Goal: Information Seeking & Learning: Find specific fact

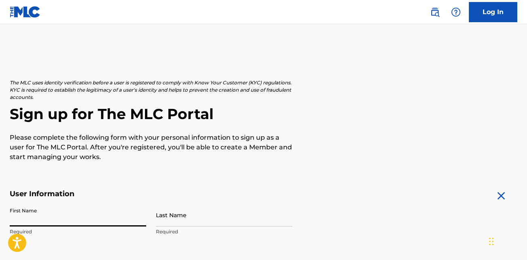
click at [52, 222] on input "First Name" at bounding box center [78, 215] width 136 height 23
type input "Thabang"
type input "Mashabela"
type input "[GEOGRAPHIC_DATA]"
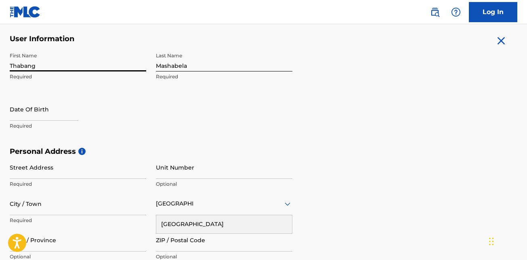
scroll to position [169, 0]
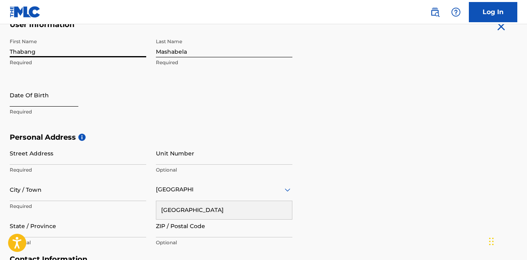
click at [19, 100] on input "text" at bounding box center [44, 95] width 69 height 23
select select "8"
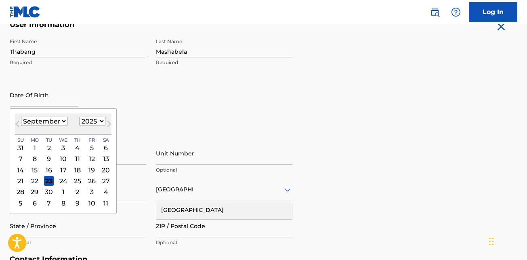
click at [98, 123] on select "1900 1901 1902 1903 1904 1905 1906 1907 1908 1909 1910 1911 1912 1913 1914 1915…" at bounding box center [93, 121] width 26 height 9
select select "1993"
click at [80, 117] on select "1900 1901 1902 1903 1904 1905 1906 1907 1908 1909 1910 1911 1912 1913 1914 1915…" at bounding box center [93, 121] width 26 height 9
click at [59, 120] on select "January February March April May June July August September October November De…" at bounding box center [44, 121] width 46 height 9
select select "4"
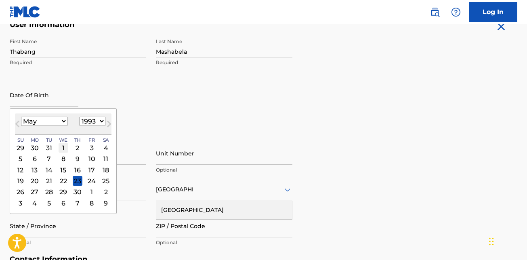
click at [21, 117] on select "January February March April May June July August September October November De…" at bounding box center [44, 121] width 46 height 9
click at [94, 158] on div "7" at bounding box center [92, 159] width 10 height 10
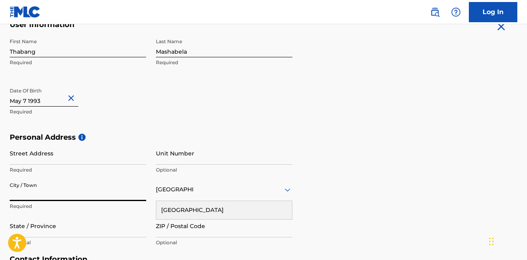
click at [28, 195] on input "City / Town" at bounding box center [78, 189] width 136 height 23
type input "[GEOGRAPHIC_DATA]"
click at [225, 210] on div "[GEOGRAPHIC_DATA]" at bounding box center [224, 210] width 136 height 18
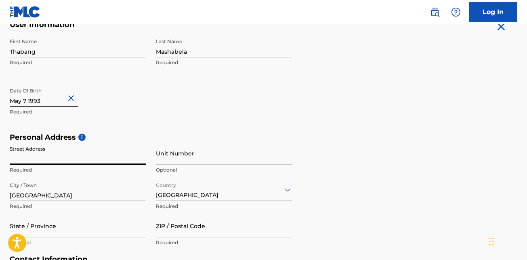
click at [33, 162] on input "Street Address" at bounding box center [78, 153] width 136 height 23
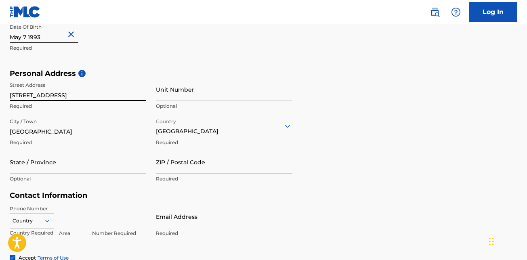
scroll to position [250, 0]
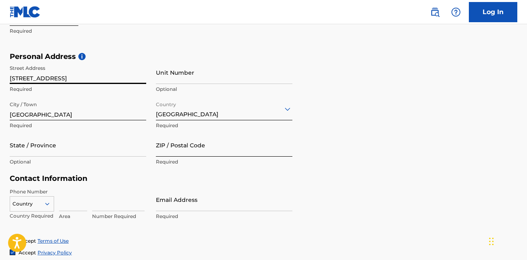
type input "[STREET_ADDRESS]"
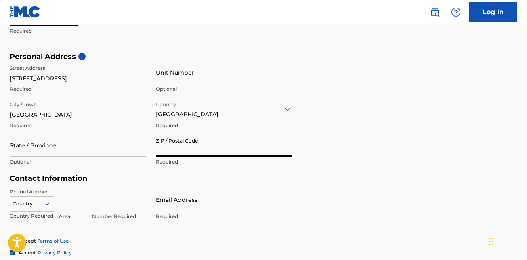
click at [239, 153] on input "ZIP / Postal Code" at bounding box center [224, 145] width 136 height 23
type input "1968"
click at [108, 150] on input "State / Province" at bounding box center [78, 145] width 136 height 23
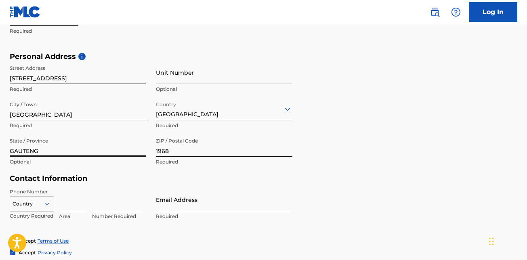
type input "GAUTENG"
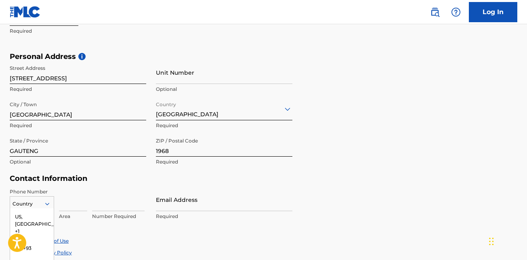
scroll to position [319, 0]
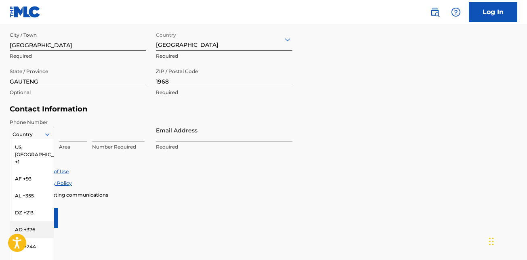
click at [47, 139] on div "216 results available. Use Up and Down to choose options, press Enter to select…" at bounding box center [32, 133] width 44 height 12
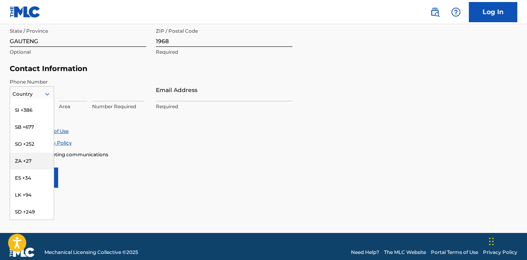
scroll to position [3029, 0]
click at [28, 149] on div "ZA +27" at bounding box center [32, 145] width 44 height 17
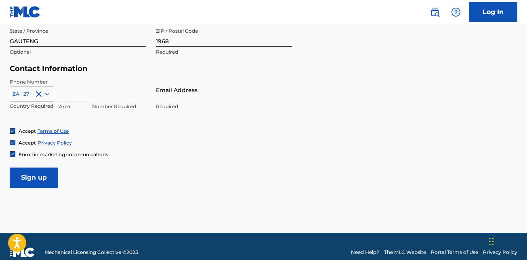
click at [63, 98] on input at bounding box center [73, 89] width 28 height 23
type input "63"
type input "[GEOGRAPHIC_DATA]"
type input "3497350"
click at [216, 90] on input "Email Address" at bounding box center [224, 89] width 136 height 23
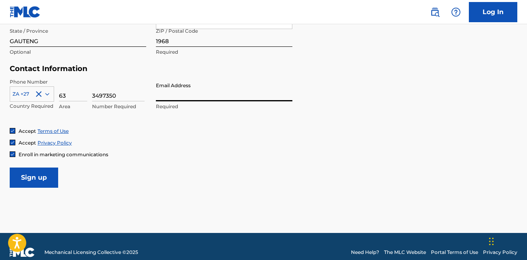
type input "[EMAIL_ADDRESS][DOMAIN_NAME]"
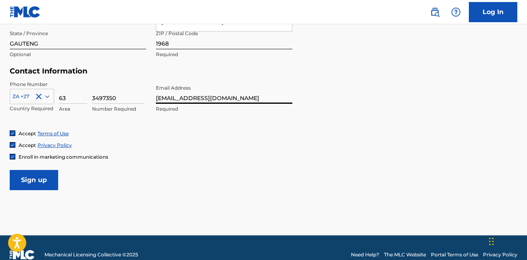
scroll to position [372, 0]
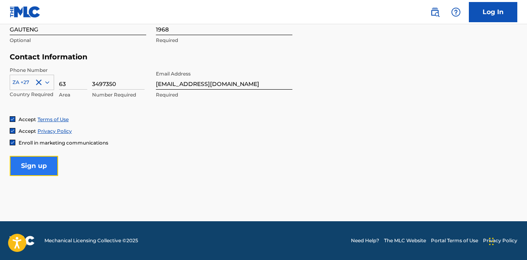
click at [43, 165] on input "Sign up" at bounding box center [34, 166] width 48 height 20
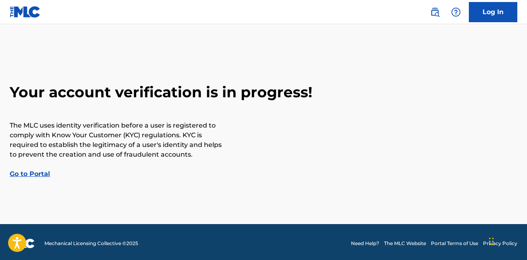
click at [39, 172] on link "Go to Portal" at bounding box center [30, 174] width 40 height 8
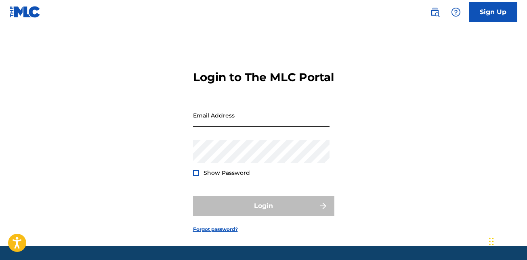
click at [226, 127] on input "Email Address" at bounding box center [261, 115] width 136 height 23
type input "[EMAIL_ADDRESS][DOMAIN_NAME]"
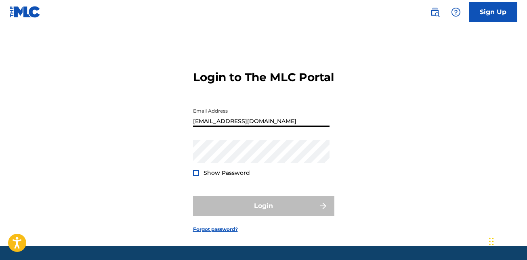
click at [326, 104] on form "Login to The MLC Portal Email Address [EMAIL_ADDRESS][DOMAIN_NAME] Password Sho…" at bounding box center [263, 145] width 141 height 202
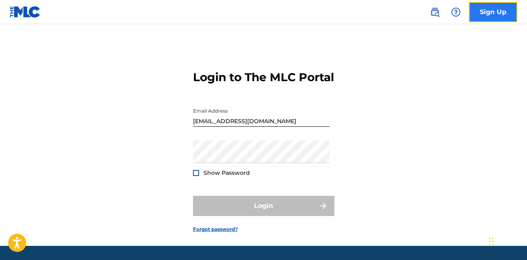
click at [498, 14] on link "Sign Up" at bounding box center [493, 12] width 48 height 20
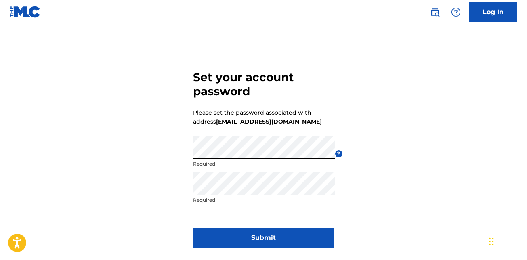
click at [263, 249] on form "Set your account password Please set the password associated with address thaba…" at bounding box center [263, 157] width 141 height 226
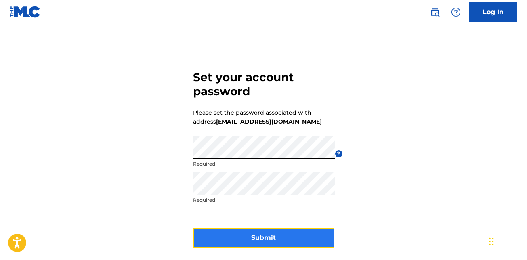
click at [228, 235] on button "Submit" at bounding box center [263, 238] width 141 height 20
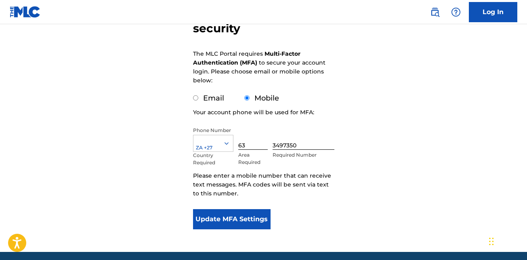
scroll to position [88, 0]
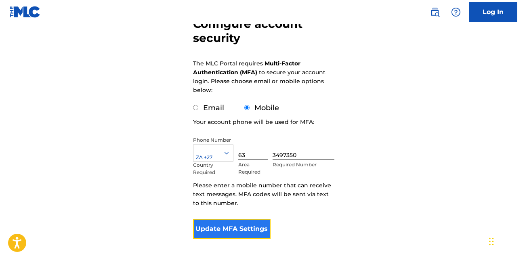
click at [254, 219] on button "Update MFA Settings" at bounding box center [232, 229] width 78 height 20
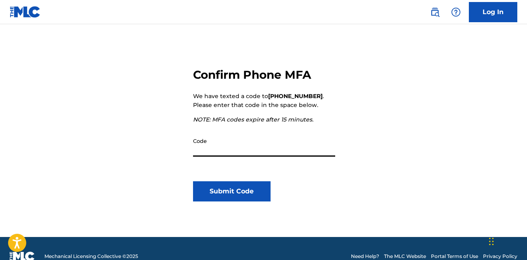
scroll to position [81, 0]
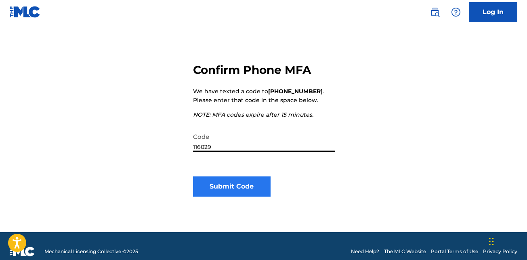
type input "116029"
click at [238, 182] on button "Submit Code" at bounding box center [232, 186] width 78 height 20
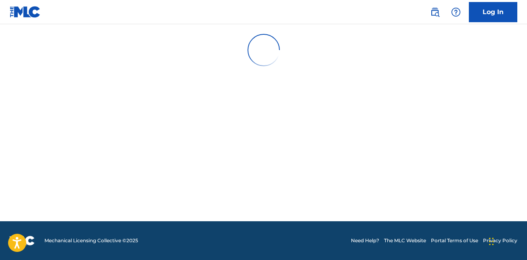
scroll to position [0, 0]
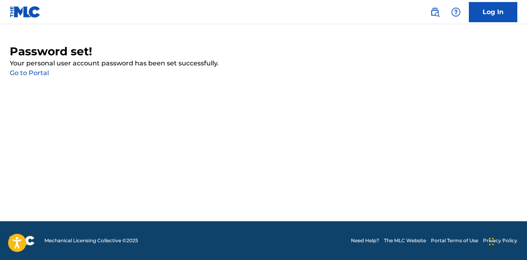
click at [31, 73] on link "Go to Portal" at bounding box center [29, 73] width 39 height 8
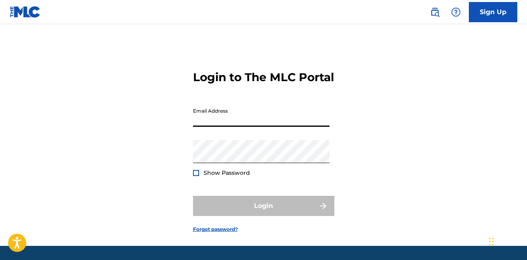
click at [252, 127] on input "Email Address" at bounding box center [261, 115] width 136 height 23
click at [220, 127] on input "Email Address" at bounding box center [261, 115] width 136 height 23
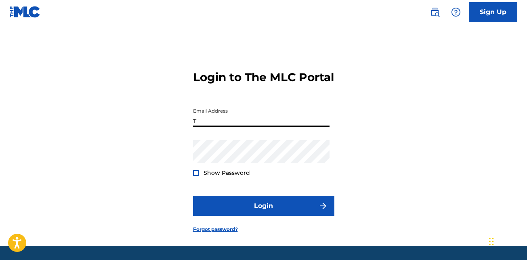
type input "[EMAIL_ADDRESS][DOMAIN_NAME]"
click at [197, 176] on div at bounding box center [196, 173] width 6 height 6
click at [197, 175] on img at bounding box center [196, 173] width 4 height 4
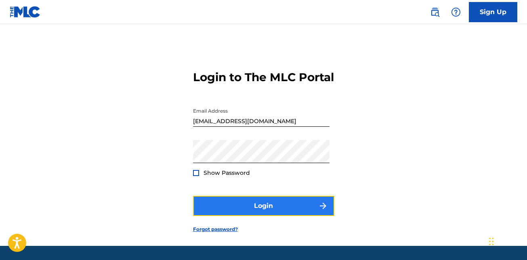
click at [208, 216] on button "Login" at bounding box center [263, 206] width 141 height 20
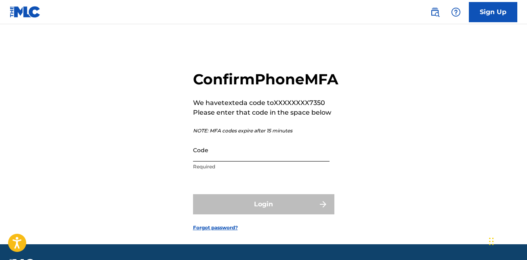
click at [223, 162] on input "Code" at bounding box center [261, 150] width 136 height 23
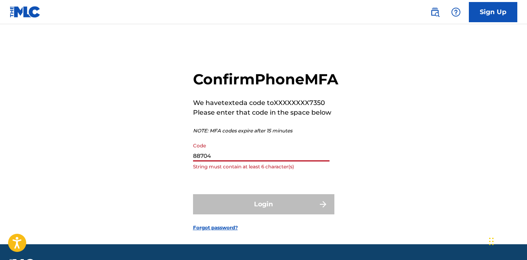
click at [205, 162] on input "88704" at bounding box center [261, 150] width 136 height 23
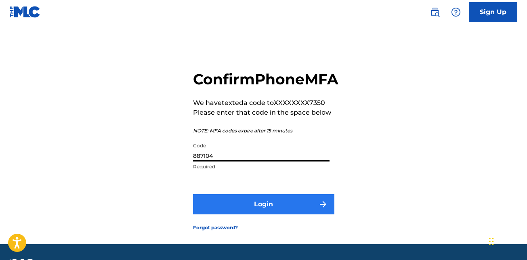
type input "887104"
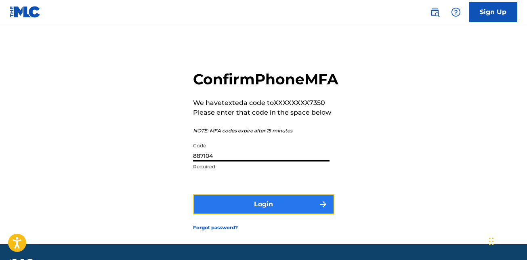
click at [275, 214] on button "Login" at bounding box center [263, 204] width 141 height 20
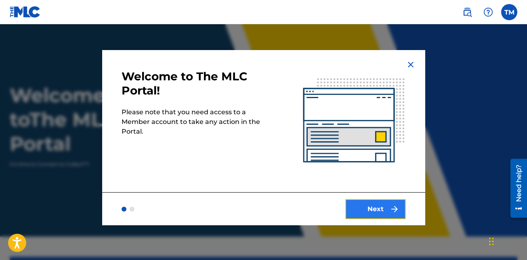
click at [367, 208] on button "Next" at bounding box center [375, 209] width 61 height 20
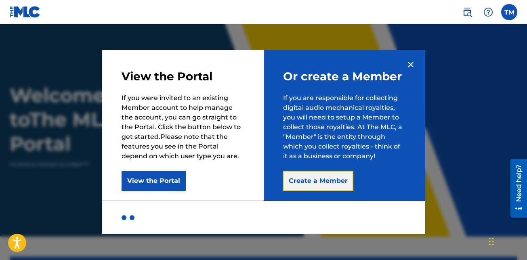
click at [314, 174] on button "Create a Member" at bounding box center [318, 181] width 70 height 20
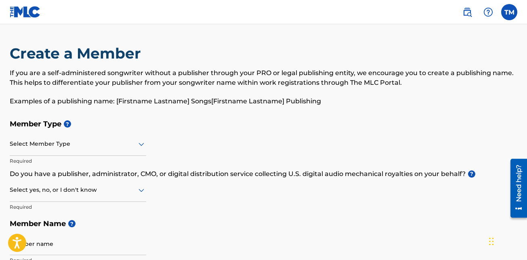
click at [35, 144] on div at bounding box center [78, 144] width 136 height 10
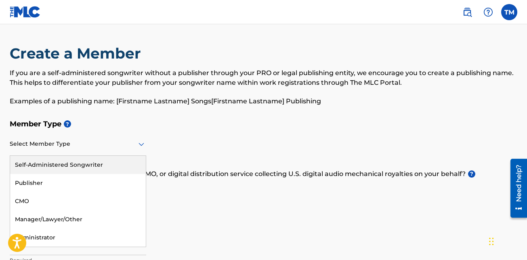
click at [65, 164] on div "Self-Administered Songwriter" at bounding box center [78, 165] width 136 height 18
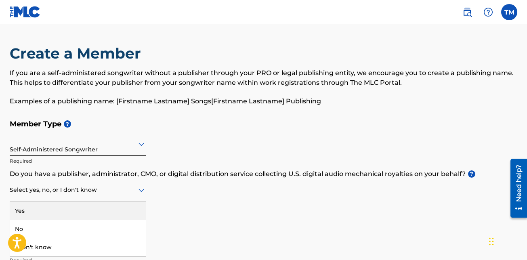
click at [62, 192] on div at bounding box center [78, 190] width 136 height 10
click at [57, 207] on div "Yes" at bounding box center [78, 211] width 136 height 18
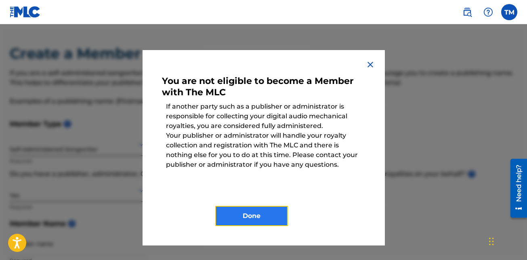
click at [231, 220] on button "Done" at bounding box center [251, 216] width 73 height 20
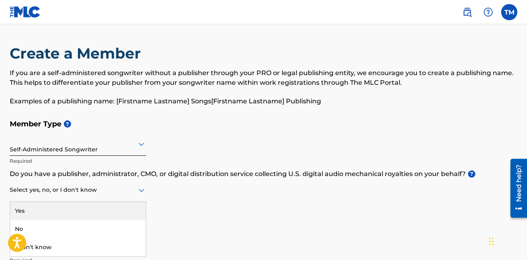
click at [101, 191] on div at bounding box center [78, 190] width 136 height 10
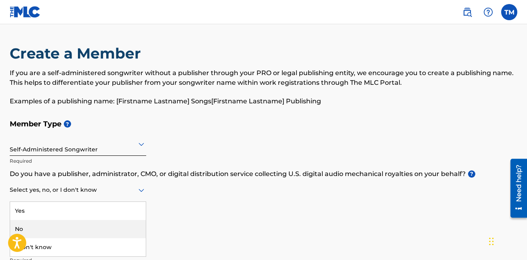
click at [38, 233] on div "No" at bounding box center [78, 229] width 136 height 18
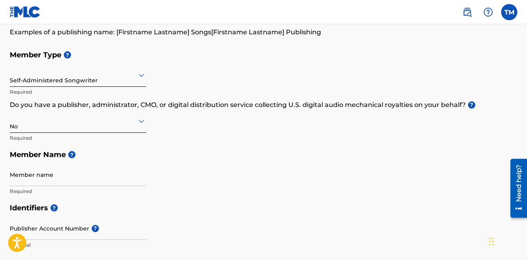
scroll to position [81, 0]
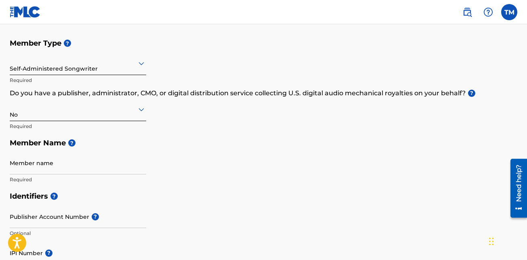
click at [55, 175] on div "Member name Required" at bounding box center [78, 169] width 136 height 36
click at [59, 166] on input "Member name" at bounding box center [78, 162] width 136 height 23
type input "Thabang Mashabela"
type input "[GEOGRAPHIC_DATA]"
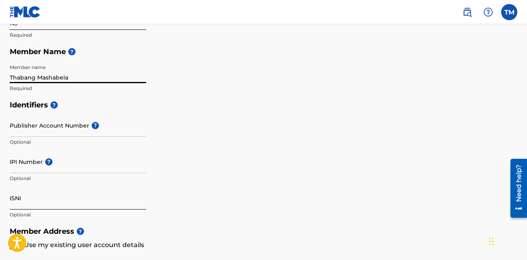
scroll to position [159, 0]
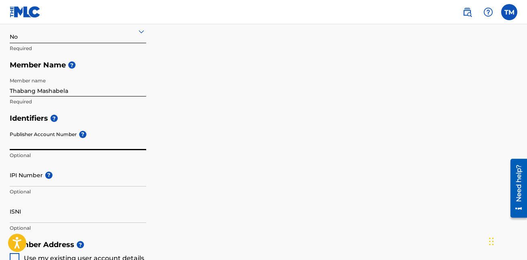
click at [76, 139] on input "Publisher Account Number ?" at bounding box center [78, 138] width 136 height 23
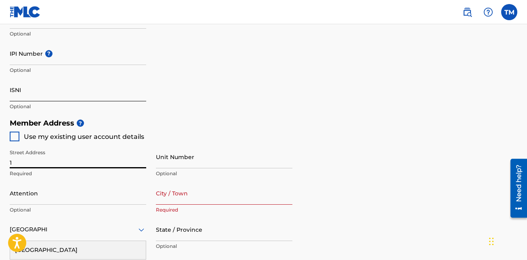
scroll to position [186, 0]
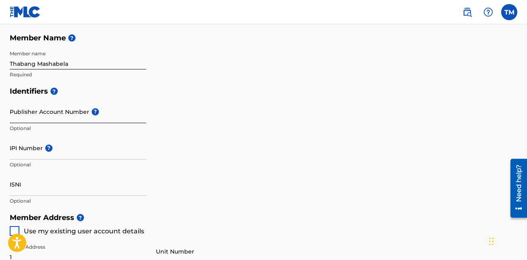
type input "1"
click at [44, 111] on input "Publisher Account Number ?" at bounding box center [78, 111] width 136 height 23
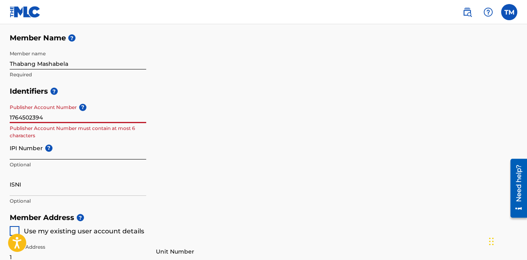
type input "1764502394"
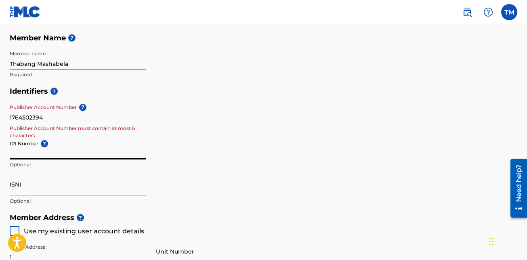
click at [36, 155] on input "IPI Number ?" at bounding box center [78, 147] width 136 height 23
click at [47, 123] on input "1764502394" at bounding box center [78, 111] width 136 height 23
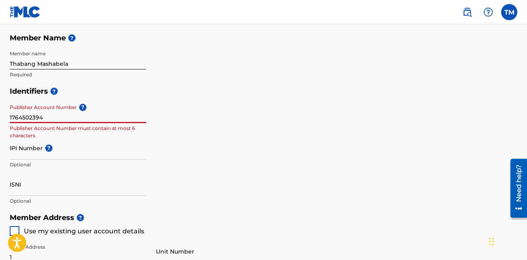
drag, startPoint x: 61, startPoint y: 115, endPoint x: 9, endPoint y: 117, distance: 51.7
click at [6, 119] on div "Create a Member If you are a self-administered songwriter without a publisher t…" at bounding box center [263, 181] width 527 height 645
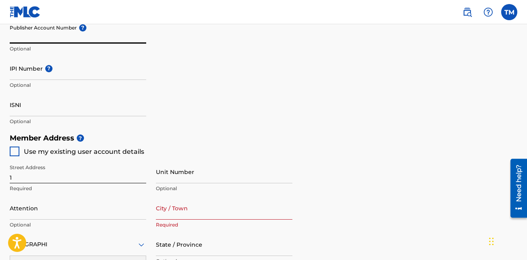
scroll to position [307, 0]
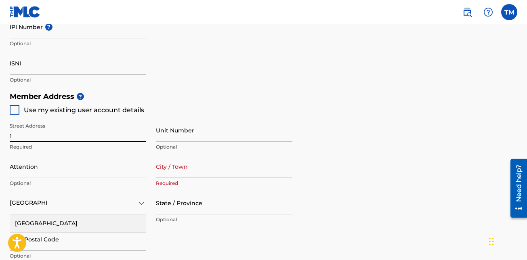
click at [16, 112] on div at bounding box center [15, 110] width 10 height 10
type input "[STREET_ADDRESS]"
type input "[GEOGRAPHIC_DATA]"
type input "GAUTENG"
type input "1968"
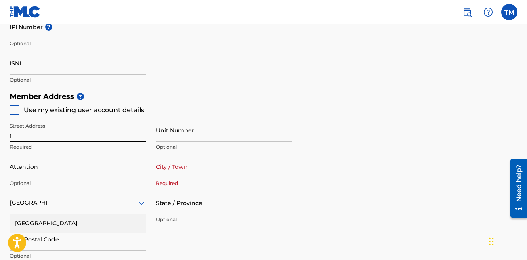
type input "63"
type input "3497350"
type input "[EMAIL_ADDRESS][DOMAIN_NAME]"
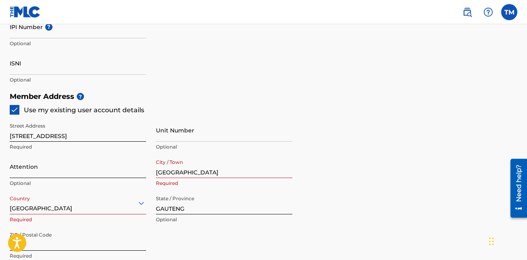
click at [51, 166] on input "Attention" at bounding box center [78, 166] width 136 height 23
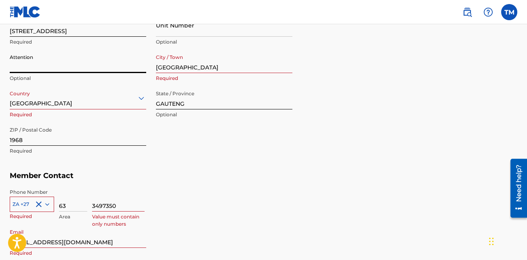
scroll to position [428, 0]
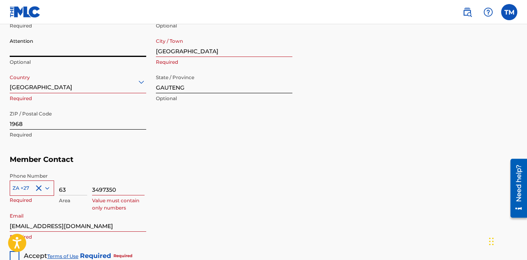
click at [122, 190] on input "3497350" at bounding box center [118, 183] width 52 height 23
click at [125, 188] on input "3497350" at bounding box center [118, 183] width 52 height 23
click at [113, 188] on input "3497350" at bounding box center [118, 183] width 52 height 23
click at [73, 190] on input "63" at bounding box center [73, 183] width 28 height 23
click at [126, 183] on input "3497350" at bounding box center [118, 183] width 52 height 23
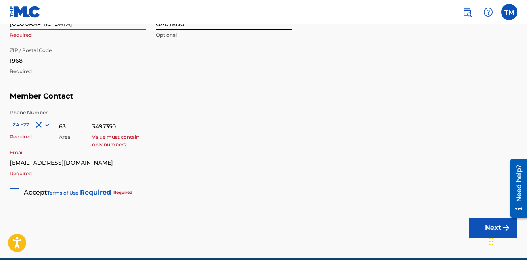
scroll to position [509, 0]
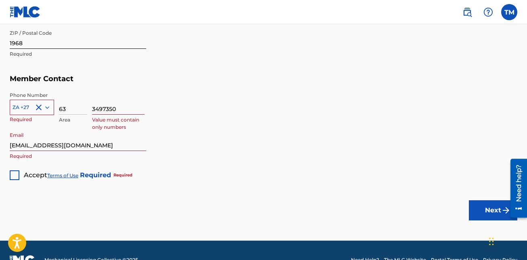
click at [18, 174] on div at bounding box center [15, 175] width 10 height 10
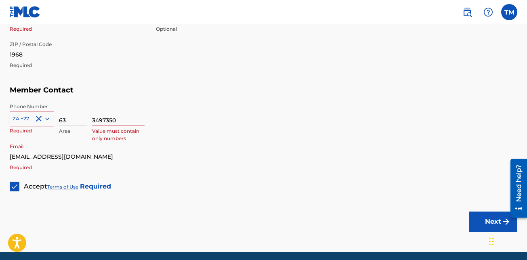
scroll to position [528, 0]
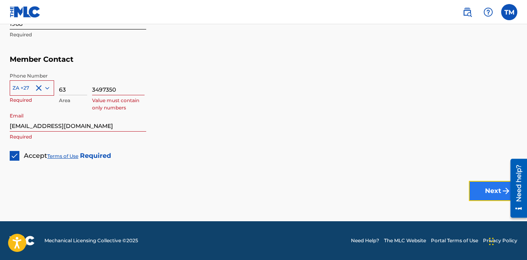
click at [482, 193] on button "Next" at bounding box center [493, 191] width 48 height 20
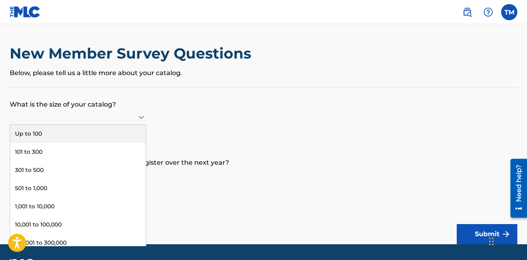
click at [142, 114] on icon at bounding box center [141, 117] width 10 height 10
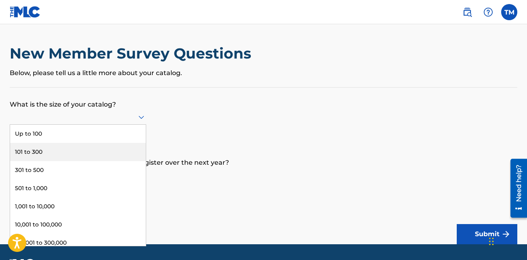
click at [176, 126] on form "What is the size of your catalog? 9 results available. Use Up and Down to choos…" at bounding box center [264, 166] width 508 height 157
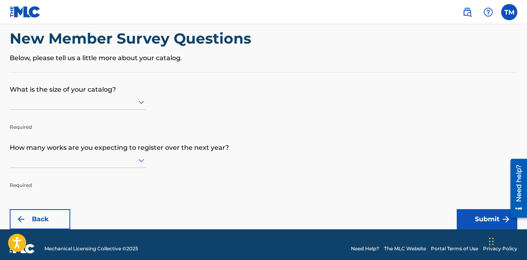
scroll to position [23, 0]
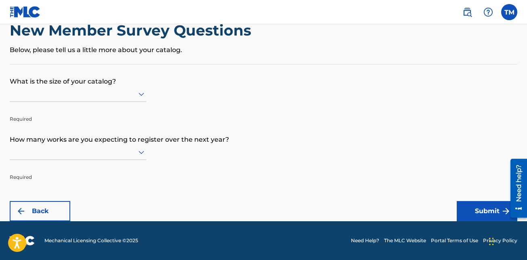
click at [96, 90] on div at bounding box center [78, 94] width 136 height 10
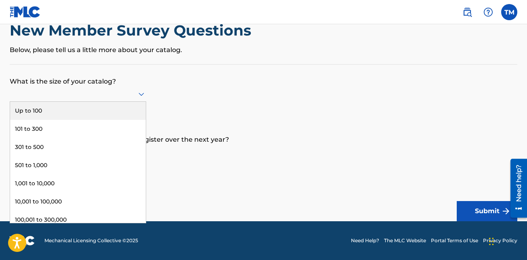
click at [67, 112] on div "Up to 100" at bounding box center [78, 111] width 136 height 18
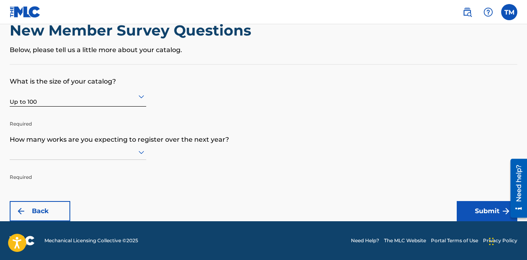
click at [76, 152] on div at bounding box center [78, 152] width 136 height 10
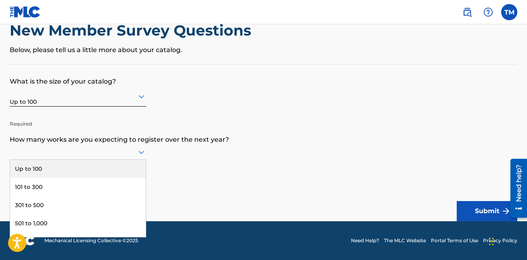
click at [72, 166] on div "Up to 100" at bounding box center [78, 169] width 136 height 18
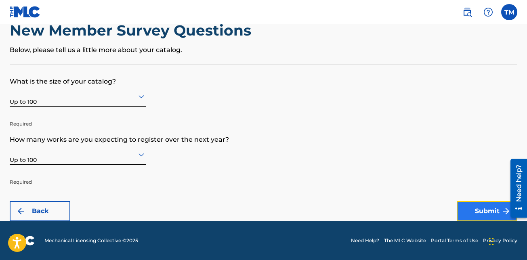
click at [471, 212] on button "Submit" at bounding box center [487, 211] width 61 height 20
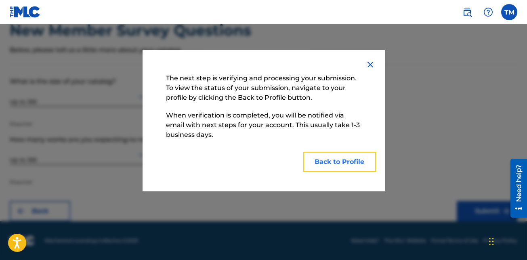
click at [342, 167] on button "Back to Profile" at bounding box center [339, 162] width 73 height 20
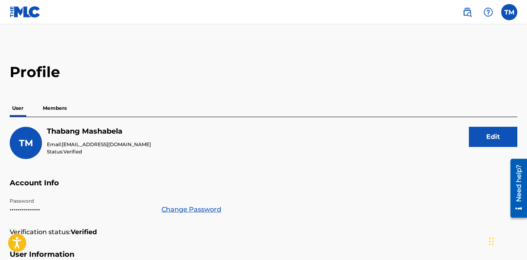
click at [64, 112] on p "Members" at bounding box center [54, 108] width 29 height 17
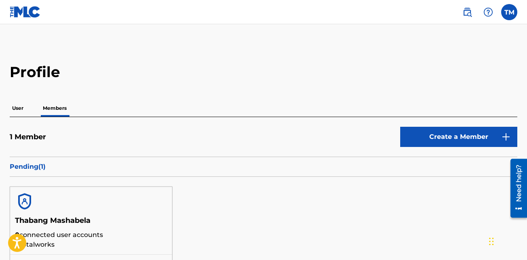
click at [14, 109] on p "User" at bounding box center [18, 108] width 16 height 17
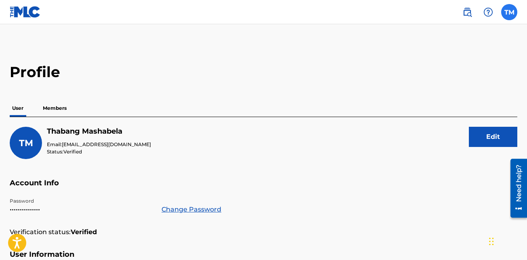
click at [506, 15] on label at bounding box center [509, 12] width 16 height 16
click at [509, 12] on input "TM Thabang Mashabela thabangmashabela14@gmail.com Notification Preferences Prof…" at bounding box center [509, 12] width 0 height 0
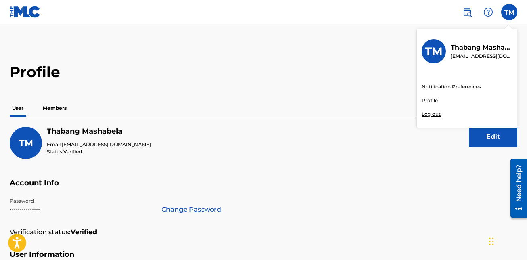
click at [426, 99] on link "Profile" at bounding box center [430, 100] width 16 height 7
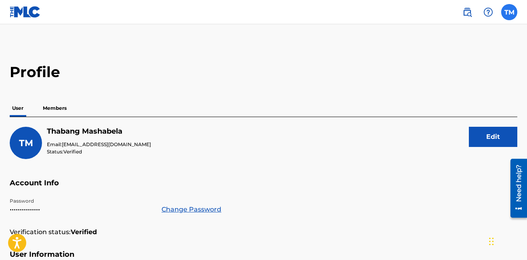
click at [506, 10] on label at bounding box center [509, 12] width 16 height 16
click at [509, 12] on input "TM Thabang Mashabela thabangmashabela14@gmail.com Notification Preferences Prof…" at bounding box center [509, 12] width 0 height 0
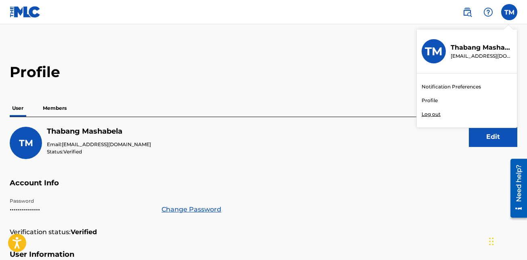
click at [429, 99] on link "Profile" at bounding box center [430, 100] width 16 height 7
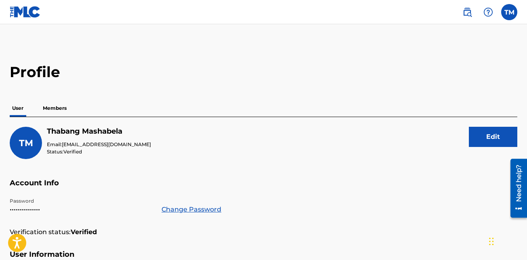
click at [34, 146] on div "TM" at bounding box center [26, 143] width 32 height 32
click at [503, 15] on label at bounding box center [509, 12] width 16 height 16
click at [509, 12] on input "TM Thabang Mashabela thabangmashabela14@gmail.com Notification Preferences Prof…" at bounding box center [509, 12] width 0 height 0
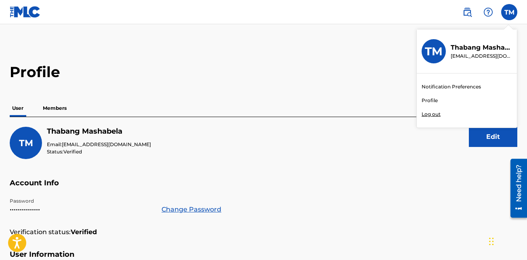
click at [454, 88] on link "Notification Preferences" at bounding box center [451, 86] width 59 height 7
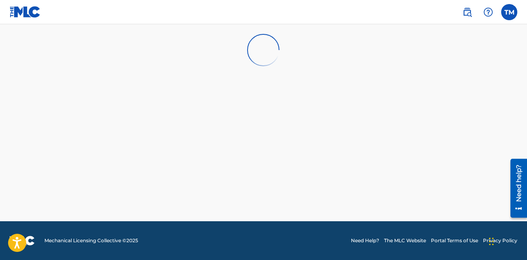
click at [250, 46] on img at bounding box center [263, 50] width 32 height 32
click at [505, 13] on label at bounding box center [509, 12] width 16 height 16
click at [509, 12] on input "TM Thabang Mashabela thabangmashabela14@gmail.com Notification Preferences Prof…" at bounding box center [509, 12] width 0 height 0
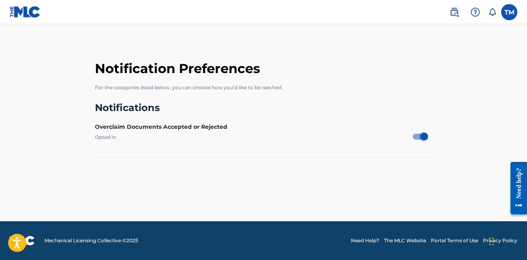
click at [111, 138] on label "Opted In" at bounding box center [254, 137] width 318 height 6
click at [487, 14] on span at bounding box center [471, 12] width 50 height 16
click at [489, 13] on icon at bounding box center [492, 12] width 8 height 8
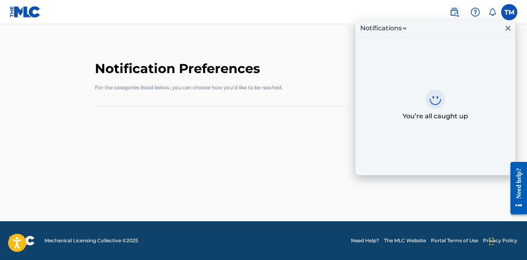
click at [400, 34] on div "Notifications" at bounding box center [435, 28] width 160 height 17
click at [399, 30] on div "Notifications" at bounding box center [381, 28] width 42 height 10
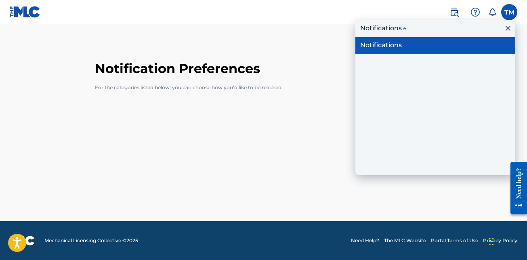
click at [399, 30] on div "Notifications" at bounding box center [381, 28] width 42 height 10
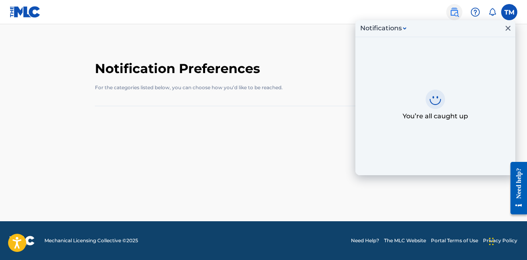
click at [460, 15] on link at bounding box center [454, 12] width 16 height 16
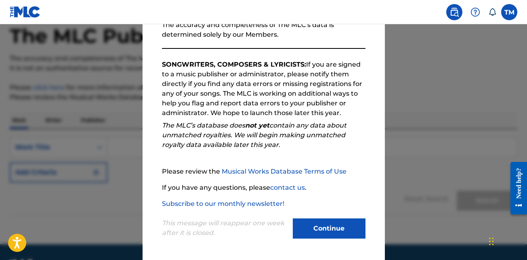
scroll to position [65, 0]
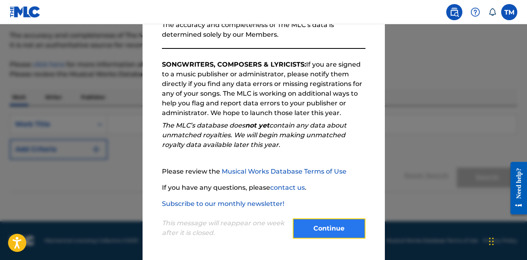
click at [329, 223] on button "Continue" at bounding box center [329, 228] width 73 height 20
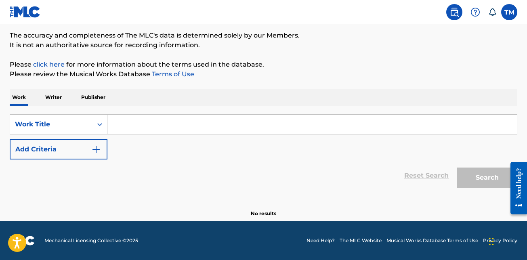
click at [51, 97] on p "Writer" at bounding box center [53, 97] width 21 height 17
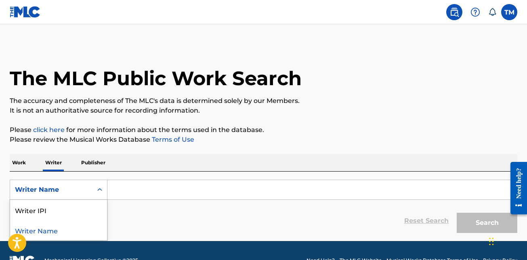
click at [93, 182] on div "Search Form" at bounding box center [99, 189] width 15 height 19
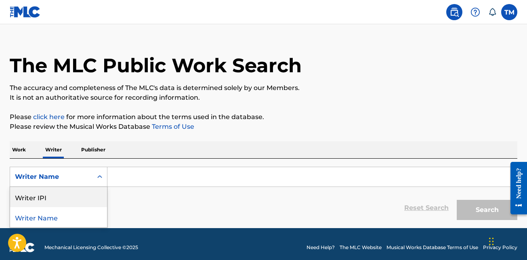
scroll to position [20, 0]
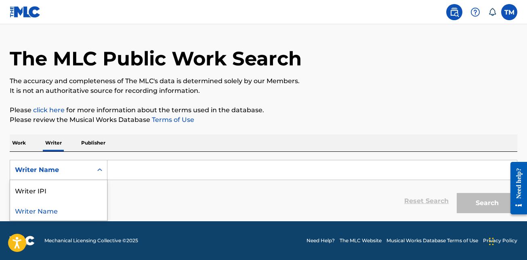
click at [43, 210] on div "Writer Name" at bounding box center [58, 210] width 97 height 20
click at [145, 170] on input "Search Form" at bounding box center [311, 169] width 409 height 19
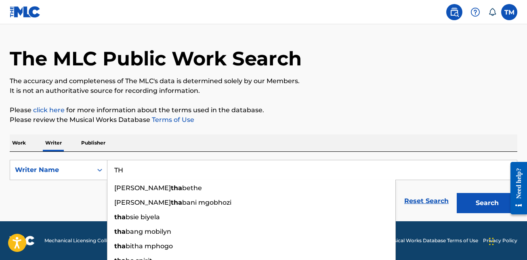
type input "T"
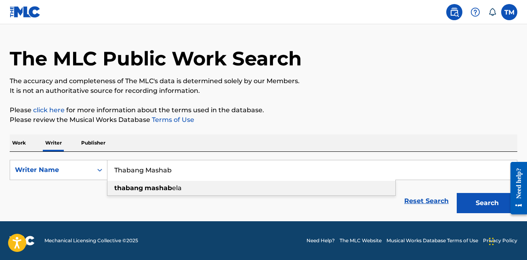
click at [181, 191] on span "ela" at bounding box center [177, 188] width 10 height 8
type input "thabang mashabela"
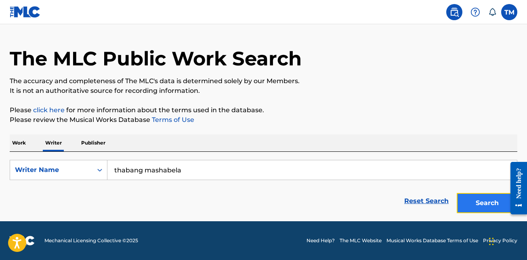
click at [492, 206] on button "Search" at bounding box center [487, 203] width 61 height 20
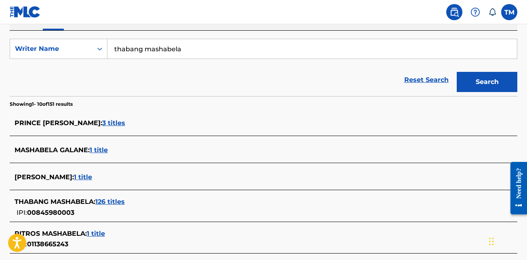
scroll to position [222, 0]
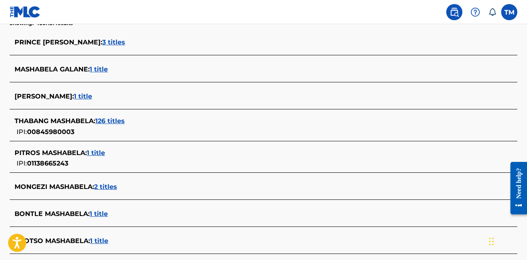
click at [114, 117] on span "126 titles" at bounding box center [109, 121] width 29 height 8
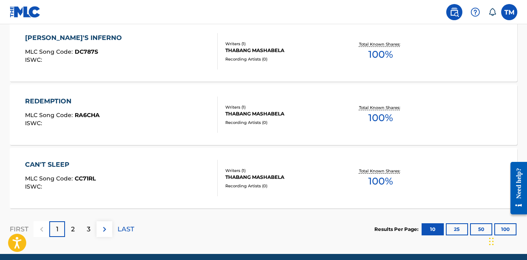
scroll to position [729, 0]
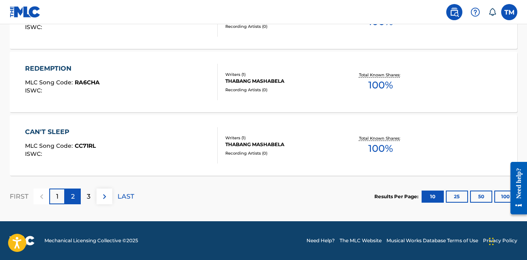
click at [69, 196] on div "2" at bounding box center [73, 197] width 16 height 16
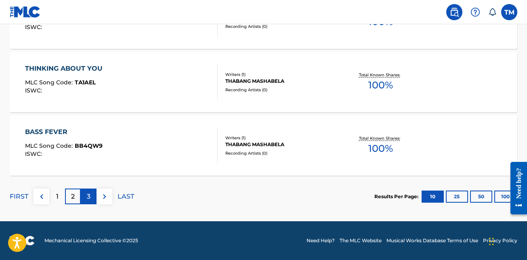
click at [90, 197] on p "3" at bounding box center [89, 197] width 4 height 10
click at [92, 194] on div "4" at bounding box center [89, 197] width 16 height 16
click at [133, 199] on p "LAST" at bounding box center [126, 197] width 17 height 10
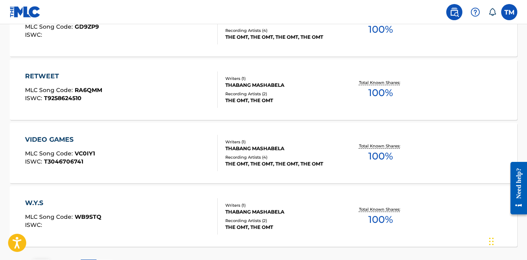
scroll to position [475, 0]
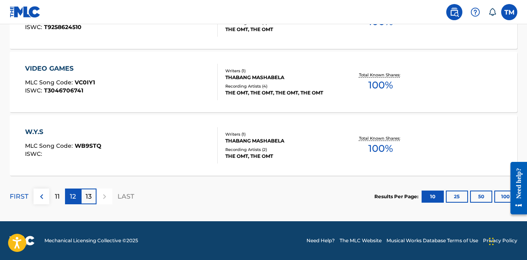
click at [77, 196] on div "12" at bounding box center [73, 197] width 16 height 16
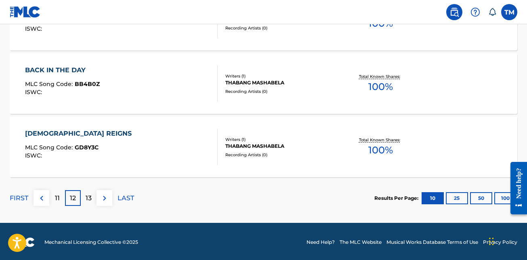
scroll to position [729, 0]
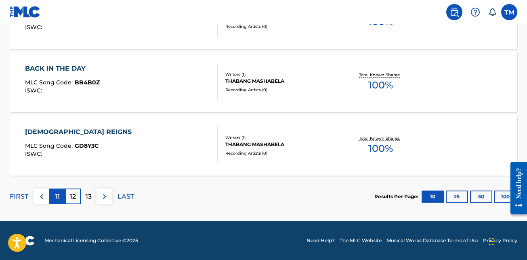
click at [61, 199] on div "11" at bounding box center [57, 197] width 16 height 16
click at [63, 197] on div "10" at bounding box center [57, 197] width 16 height 16
click at [59, 196] on p "9" at bounding box center [57, 197] width 4 height 10
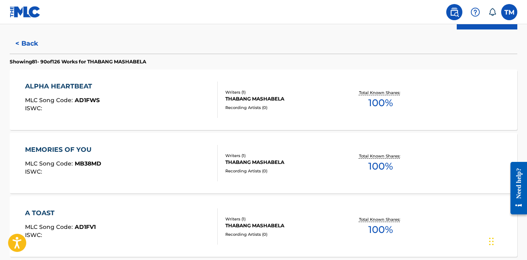
scroll to position [123, 0]
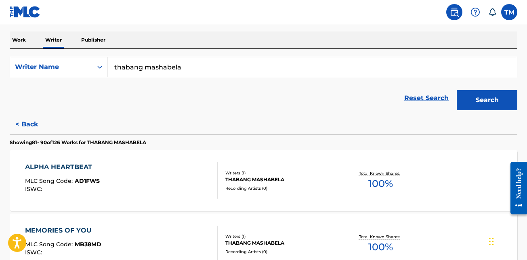
click at [250, 180] on div "THABANG MASHABELA" at bounding box center [281, 179] width 113 height 7
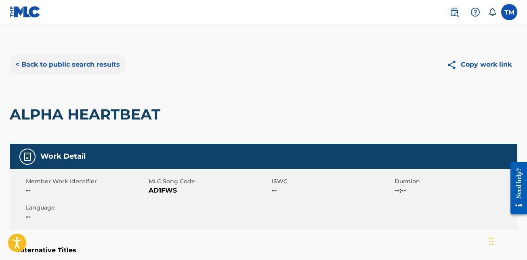
click at [32, 62] on button "< Back to public search results" at bounding box center [68, 65] width 116 height 20
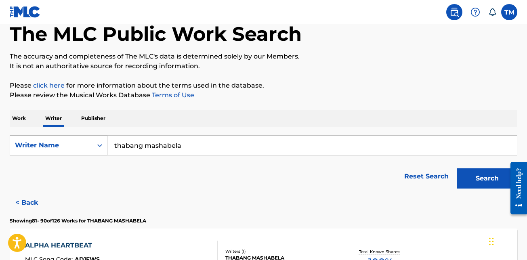
click at [99, 146] on icon "Search Form" at bounding box center [100, 145] width 8 height 8
click at [187, 167] on div "Reset Search Search" at bounding box center [264, 176] width 508 height 32
click at [91, 114] on p "Publisher" at bounding box center [93, 118] width 29 height 17
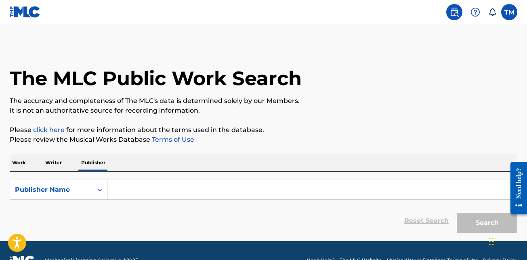
scroll to position [20, 0]
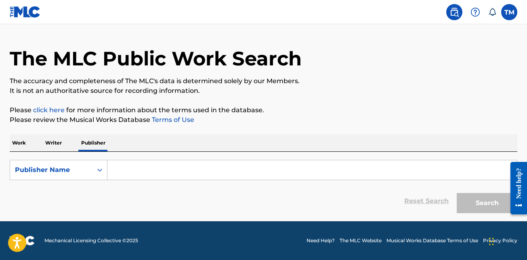
click at [59, 141] on p "Writer" at bounding box center [53, 142] width 21 height 17
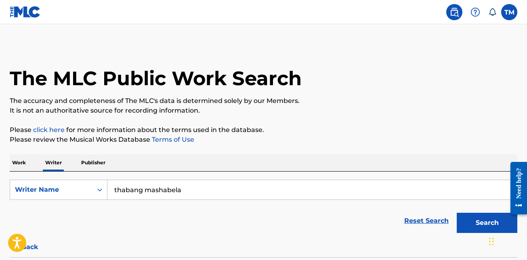
click at [45, 130] on link "click here" at bounding box center [48, 130] width 31 height 8
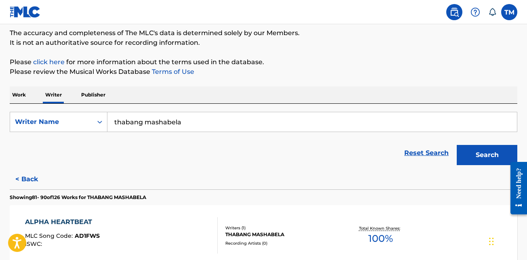
scroll to position [121, 0]
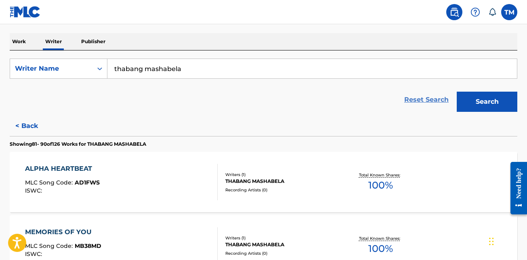
click at [421, 99] on link "Reset Search" at bounding box center [426, 100] width 52 height 18
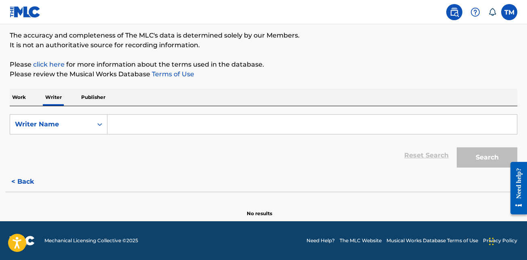
scroll to position [20, 0]
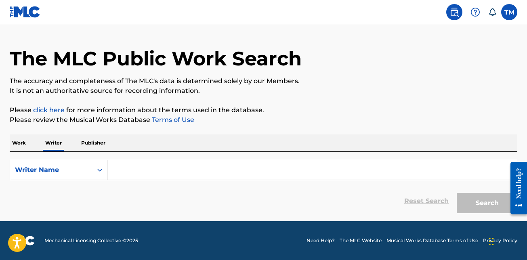
click at [159, 161] on input "Search Form" at bounding box center [311, 169] width 409 height 19
click at [160, 169] on input "Search Form" at bounding box center [311, 169] width 409 height 19
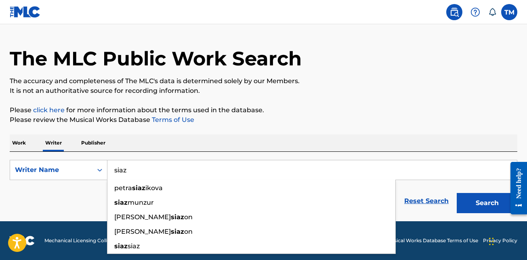
click at [457, 193] on button "Search" at bounding box center [487, 203] width 61 height 20
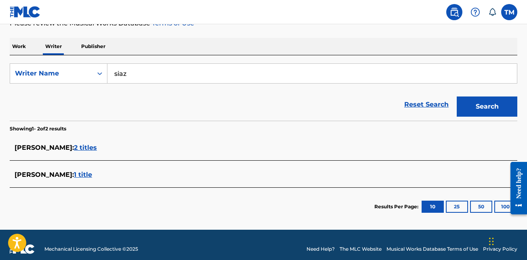
scroll to position [125, 0]
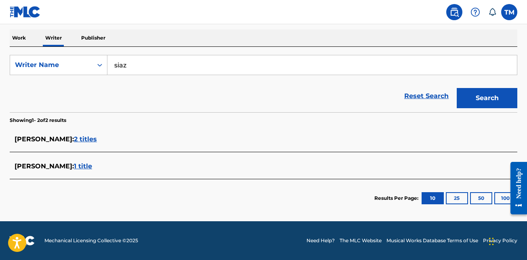
click at [74, 138] on span "2 titles" at bounding box center [85, 139] width 23 height 8
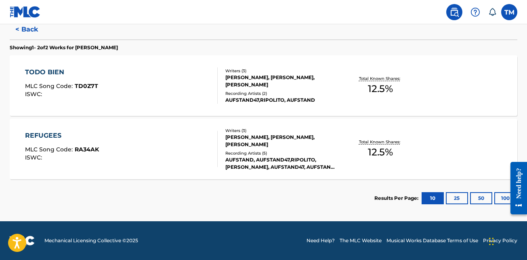
scroll to position [56, 0]
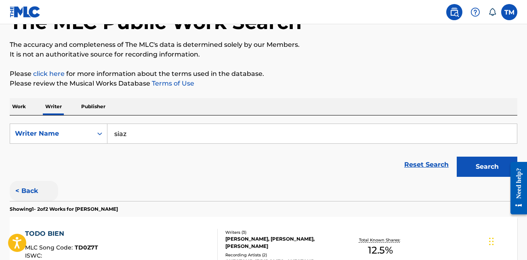
click at [31, 187] on button "< Back" at bounding box center [34, 191] width 48 height 20
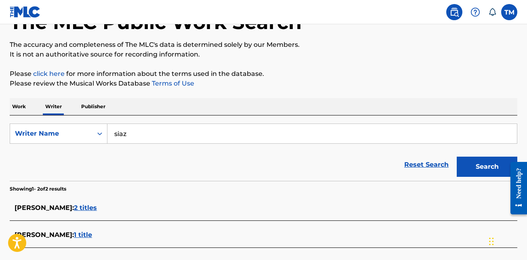
click at [63, 233] on span "SIAZ MUNZUR :" at bounding box center [44, 235] width 59 height 8
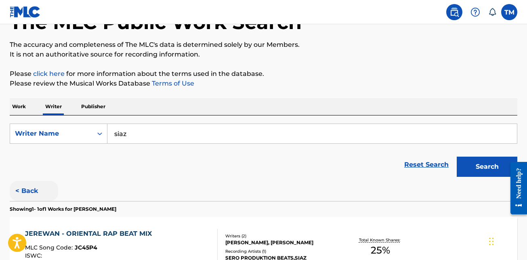
click at [21, 190] on button "< Back" at bounding box center [34, 191] width 48 height 20
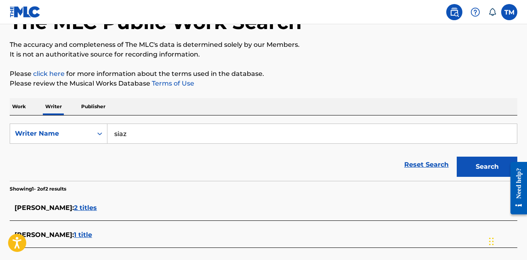
scroll to position [125, 0]
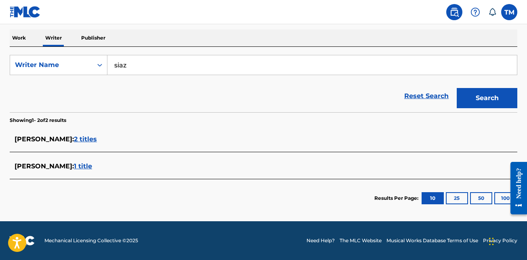
click at [142, 68] on input "siaz" at bounding box center [311, 64] width 409 height 19
type input "siaz king thabang"
click at [457, 88] on button "Search" at bounding box center [487, 98] width 61 height 20
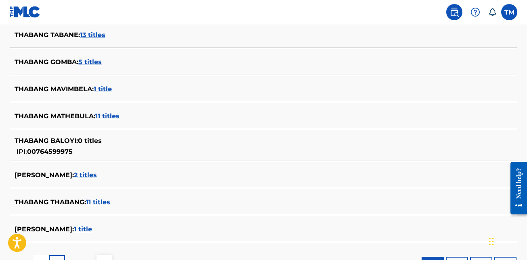
scroll to position [327, 0]
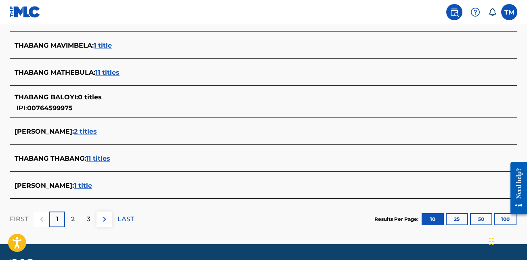
click at [74, 134] on span "2 titles" at bounding box center [85, 132] width 23 height 8
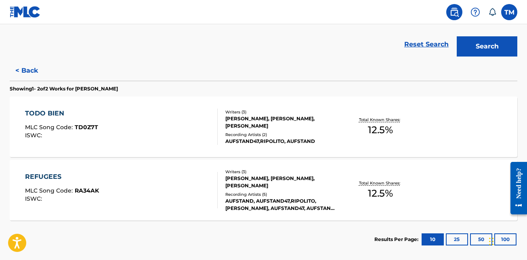
scroll to position [97, 0]
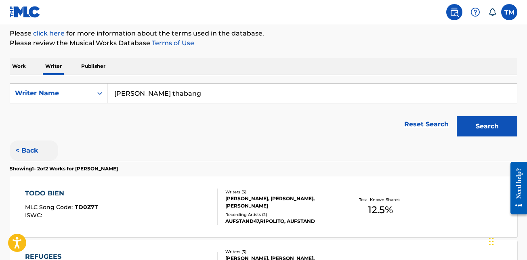
click at [24, 152] on button "< Back" at bounding box center [34, 151] width 48 height 20
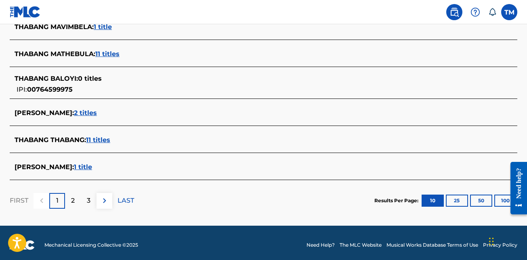
scroll to position [350, 0]
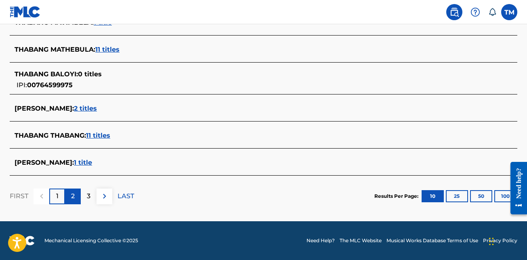
click at [68, 197] on div "2" at bounding box center [73, 197] width 16 height 16
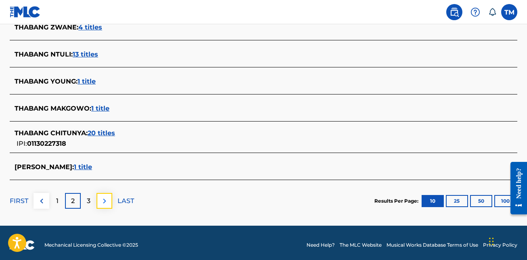
click at [103, 202] on img at bounding box center [105, 201] width 10 height 10
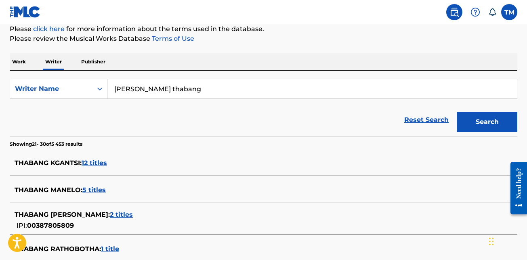
scroll to position [71, 0]
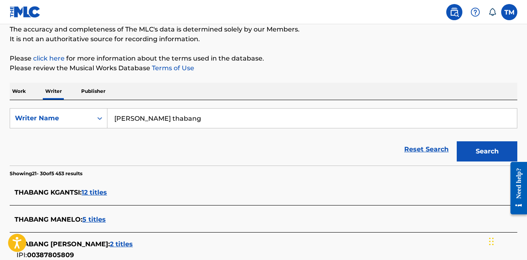
click at [191, 122] on input "siaz king thabang" at bounding box center [311, 118] width 409 height 19
click at [441, 153] on link "Reset Search" at bounding box center [426, 150] width 52 height 18
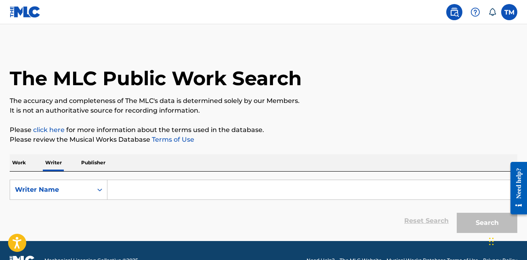
click at [225, 192] on input "Search Form" at bounding box center [311, 189] width 409 height 19
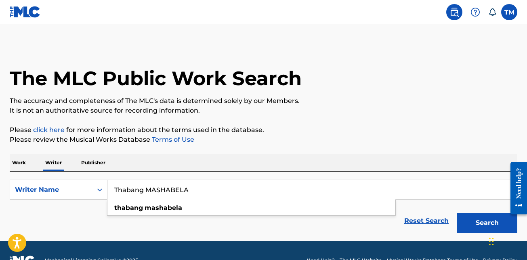
click at [457, 213] on button "Search" at bounding box center [487, 223] width 61 height 20
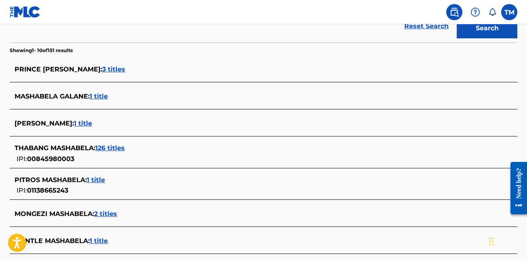
scroll to position [202, 0]
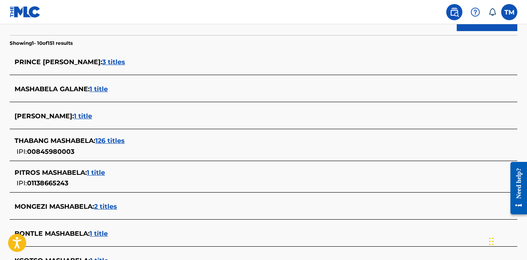
click at [103, 64] on span "3 titles" at bounding box center [113, 62] width 23 height 8
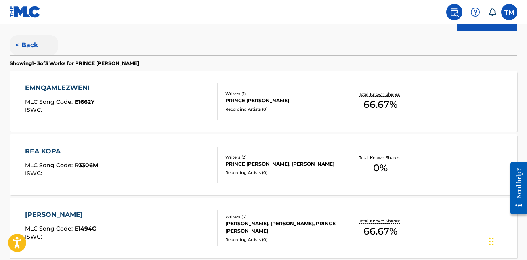
click at [38, 44] on button "< Back" at bounding box center [34, 45] width 48 height 20
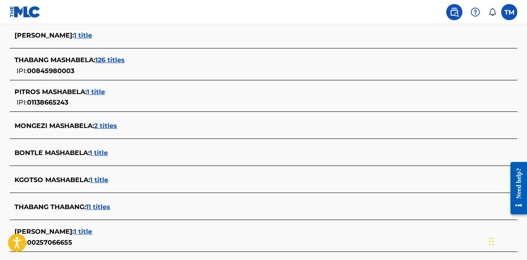
scroll to position [323, 0]
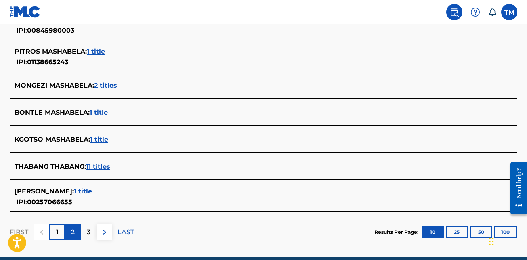
click at [71, 235] on p "2" at bounding box center [73, 232] width 4 height 10
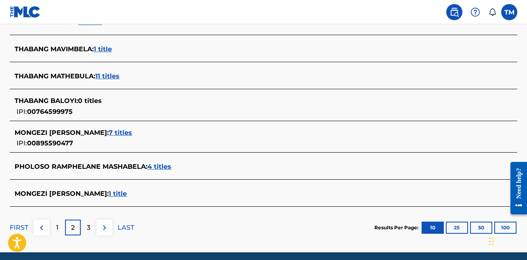
scroll to position [354, 0]
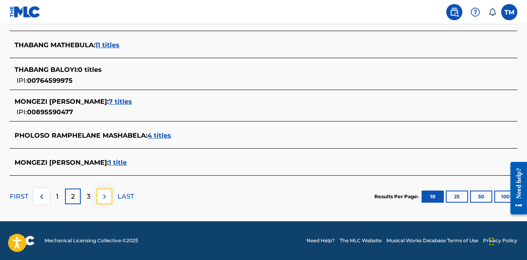
click at [101, 197] on img at bounding box center [105, 197] width 10 height 10
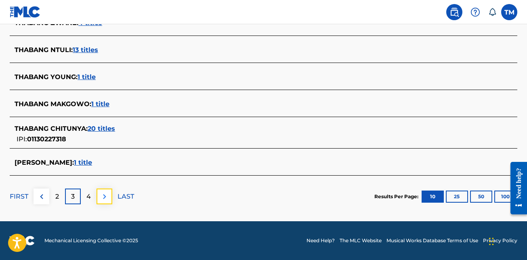
click at [110, 197] on button at bounding box center [105, 197] width 16 height 16
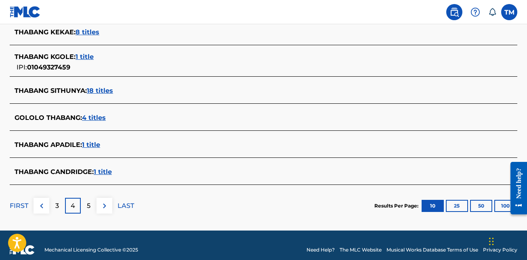
scroll to position [314, 0]
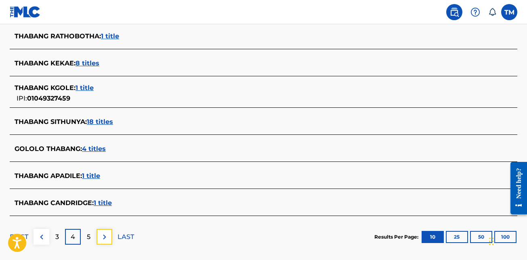
click at [105, 235] on img at bounding box center [105, 237] width 10 height 10
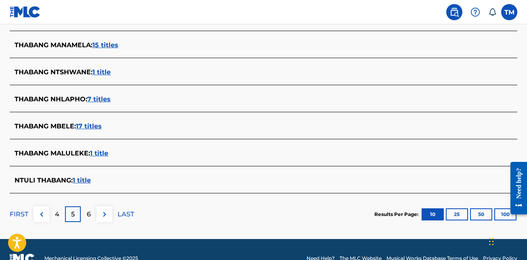
scroll to position [345, 0]
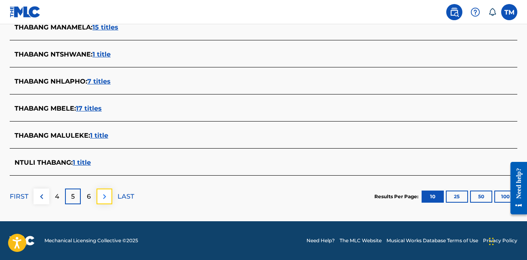
click at [107, 196] on img at bounding box center [105, 197] width 10 height 10
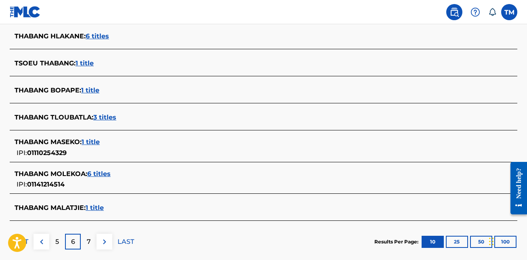
scroll to position [323, 0]
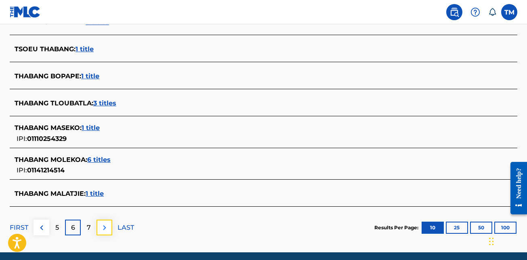
click at [107, 224] on img at bounding box center [105, 228] width 10 height 10
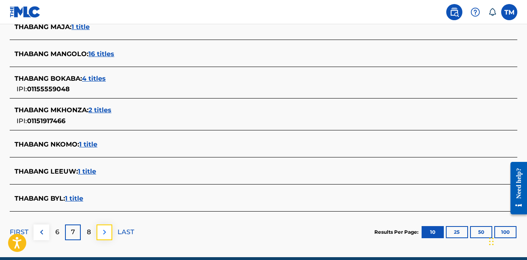
click at [105, 234] on img at bounding box center [105, 232] width 10 height 10
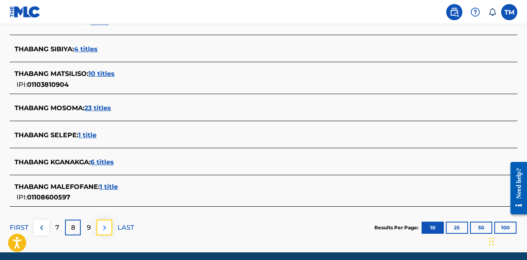
click at [107, 230] on img at bounding box center [105, 228] width 10 height 10
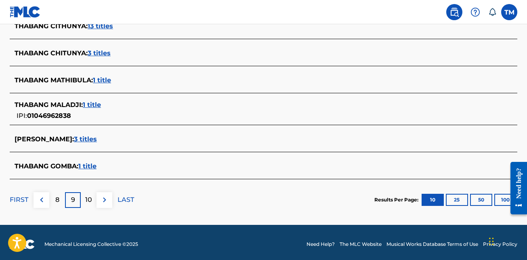
scroll to position [350, 0]
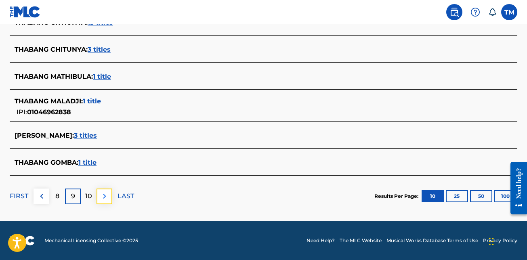
click at [102, 196] on img at bounding box center [105, 196] width 10 height 10
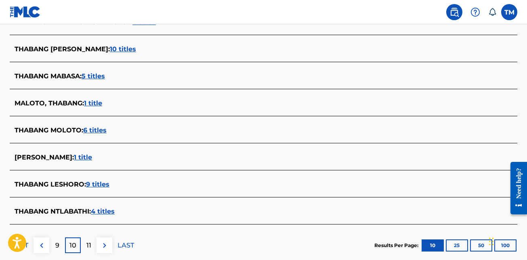
scroll to position [304, 0]
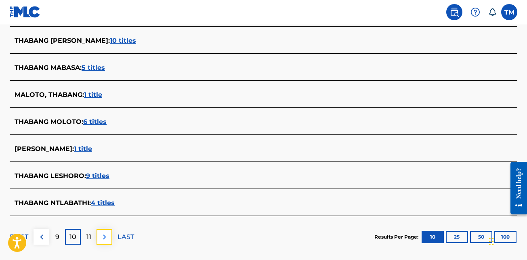
click at [107, 239] on img at bounding box center [105, 237] width 10 height 10
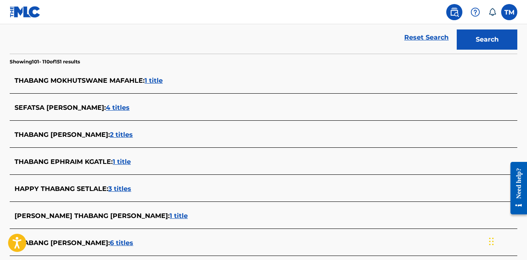
scroll to position [345, 0]
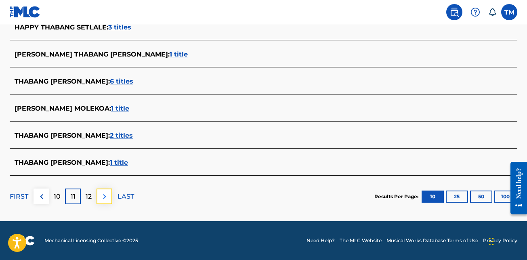
click at [107, 194] on img at bounding box center [105, 197] width 10 height 10
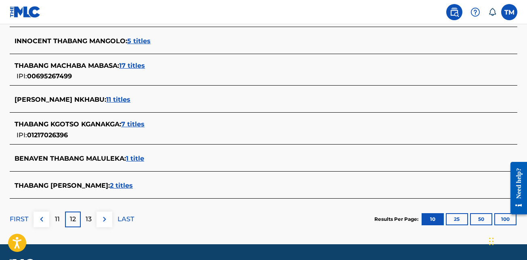
scroll to position [359, 0]
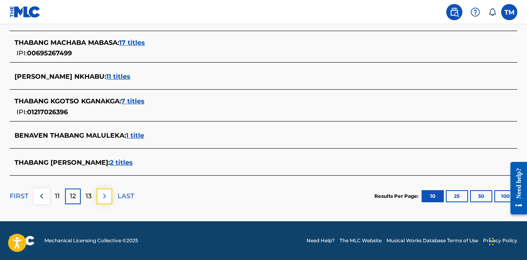
click at [106, 198] on img at bounding box center [105, 196] width 10 height 10
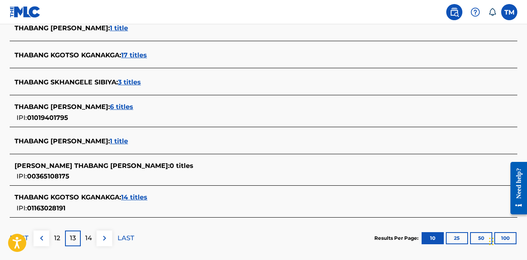
scroll to position [319, 0]
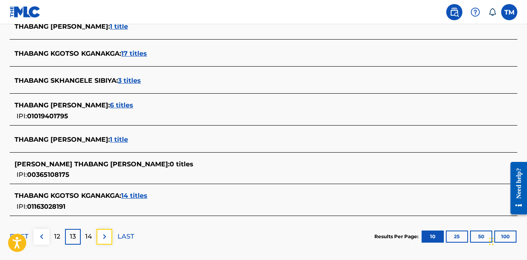
click at [105, 232] on img at bounding box center [105, 237] width 10 height 10
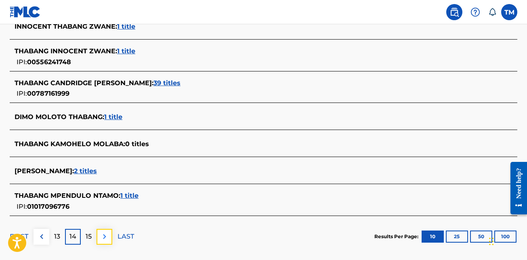
click at [105, 231] on button at bounding box center [105, 237] width 16 height 16
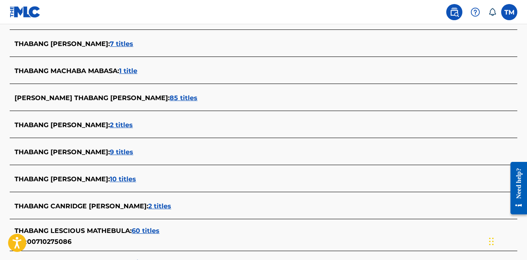
scroll to position [354, 0]
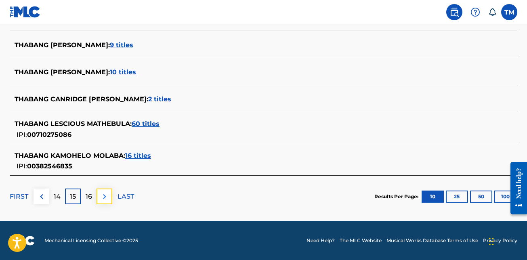
click at [107, 199] on img at bounding box center [105, 197] width 10 height 10
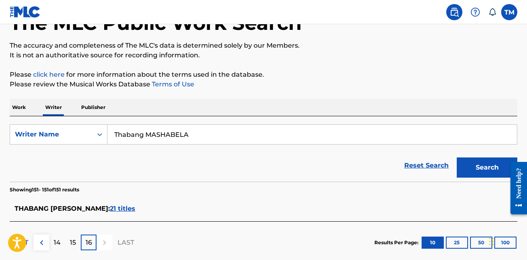
scroll to position [101, 0]
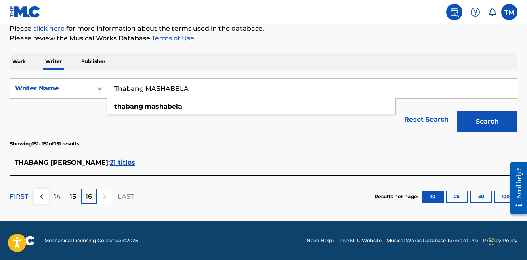
drag, startPoint x: 199, startPoint y: 90, endPoint x: 145, endPoint y: 92, distance: 54.6
click at [145, 92] on input "Thabang MASHABELA" at bounding box center [311, 88] width 409 height 19
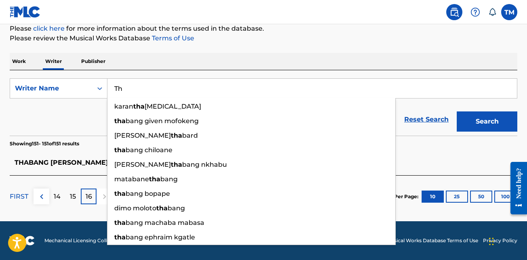
type input "T"
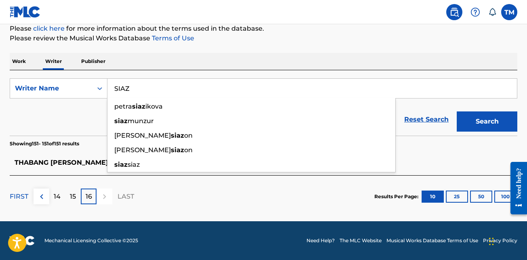
click at [457, 111] on button "Search" at bounding box center [487, 121] width 61 height 20
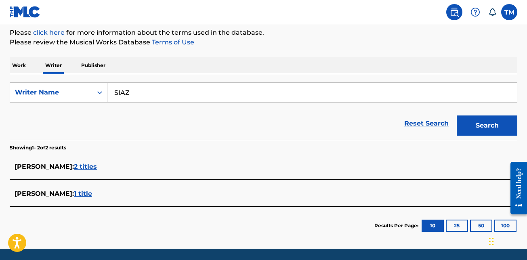
scroll to position [84, 0]
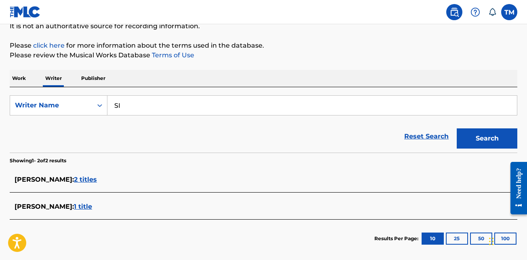
type input "S"
type input "Siaz king thabang"
click at [457, 128] on button "Search" at bounding box center [487, 138] width 61 height 20
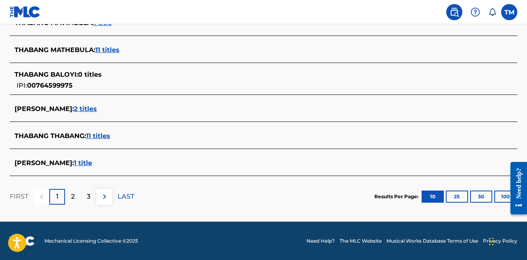
scroll to position [350, 0]
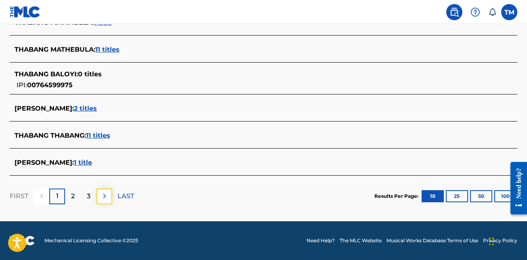
click at [103, 197] on img at bounding box center [105, 196] width 10 height 10
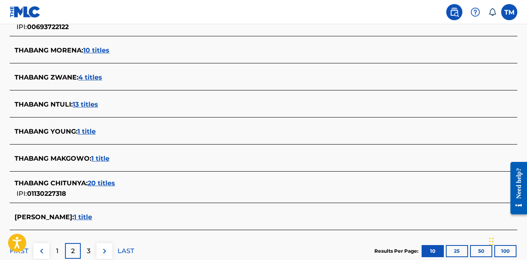
scroll to position [309, 0]
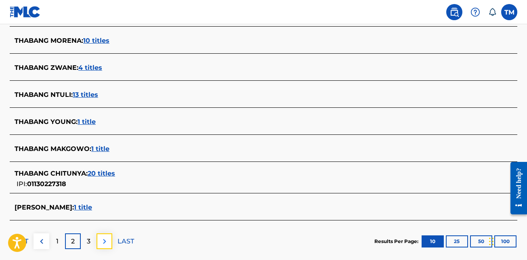
click at [107, 245] on img at bounding box center [105, 242] width 10 height 10
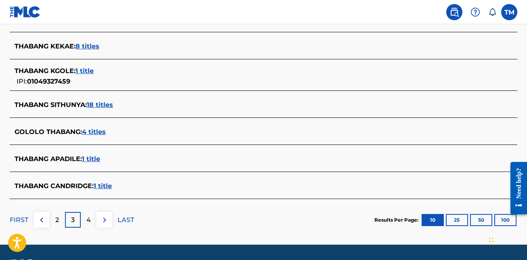
scroll to position [350, 0]
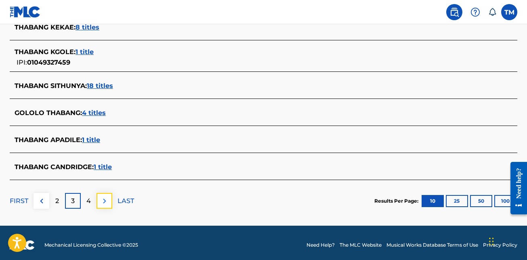
click at [108, 207] on button at bounding box center [105, 201] width 16 height 16
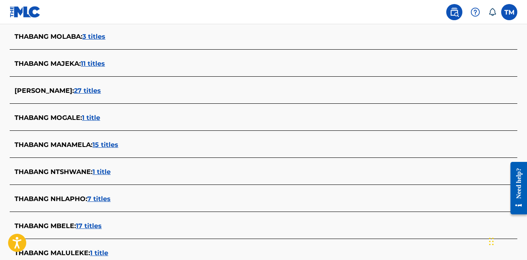
scroll to position [304, 0]
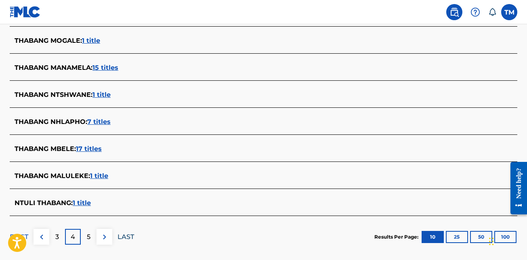
click at [123, 239] on p "LAST" at bounding box center [126, 237] width 17 height 10
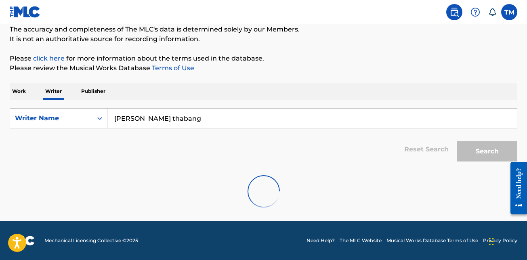
scroll to position [155, 0]
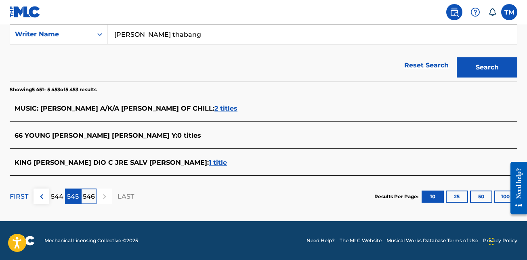
click at [77, 195] on p "545" at bounding box center [73, 197] width 12 height 10
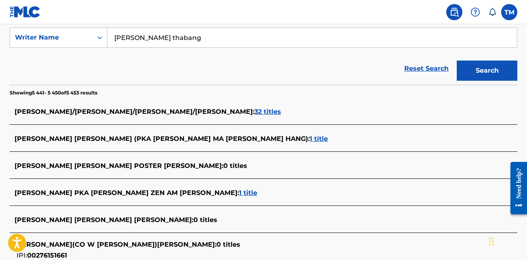
scroll to position [314, 0]
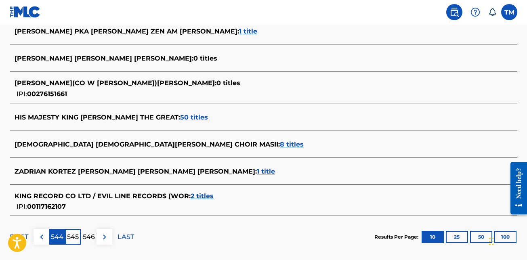
click at [59, 234] on p "544" at bounding box center [57, 237] width 13 height 10
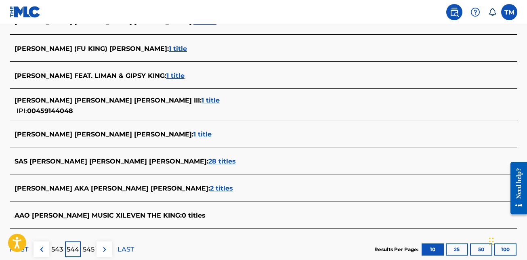
scroll to position [354, 0]
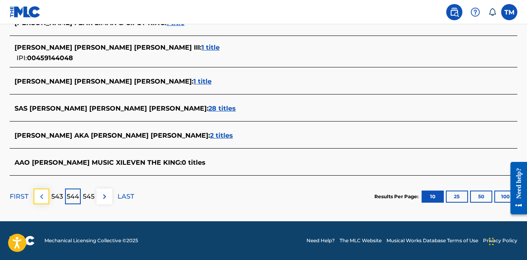
click at [44, 197] on img at bounding box center [42, 197] width 10 height 10
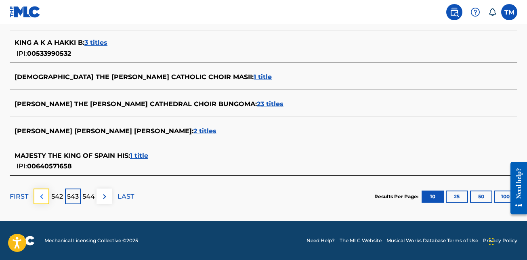
click at [46, 198] on img at bounding box center [42, 197] width 10 height 10
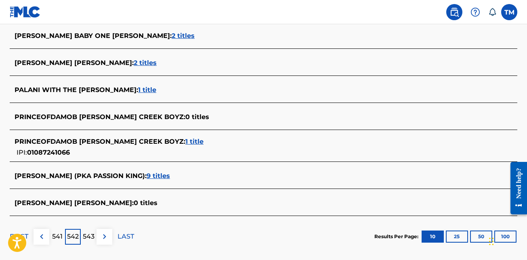
scroll to position [350, 0]
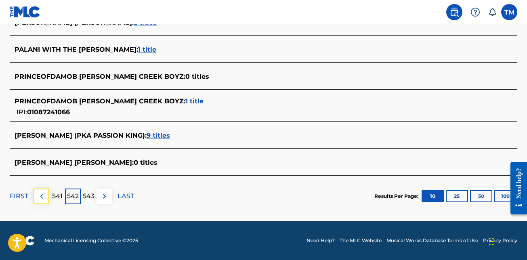
click at [46, 197] on img at bounding box center [42, 196] width 10 height 10
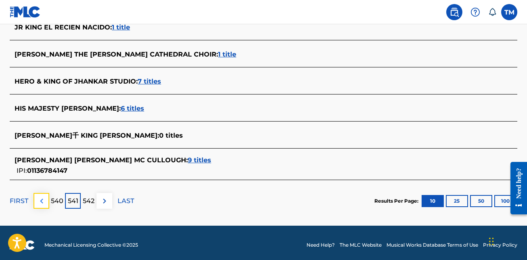
click at [44, 199] on img at bounding box center [42, 201] width 10 height 10
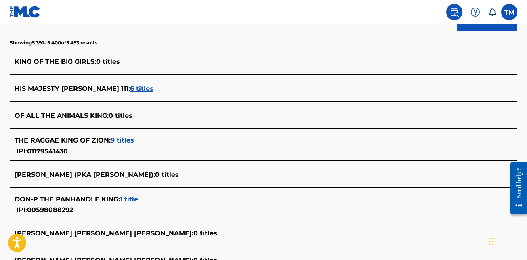
scroll to position [188, 0]
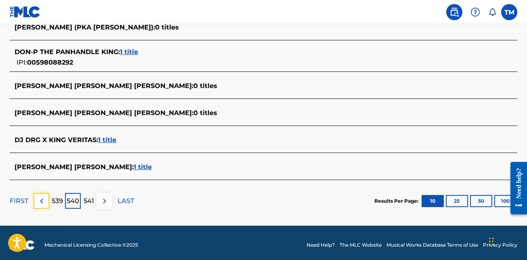
click at [43, 199] on img at bounding box center [42, 201] width 10 height 10
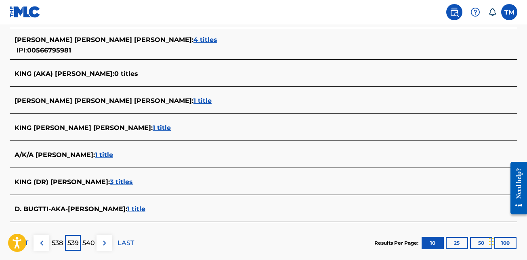
scroll to position [309, 0]
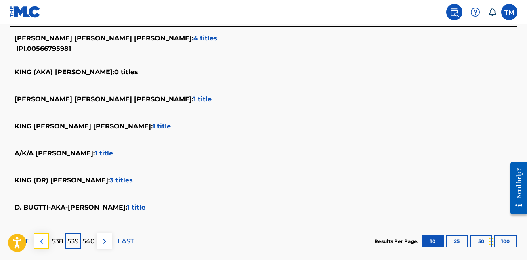
click at [38, 246] on img at bounding box center [42, 242] width 10 height 10
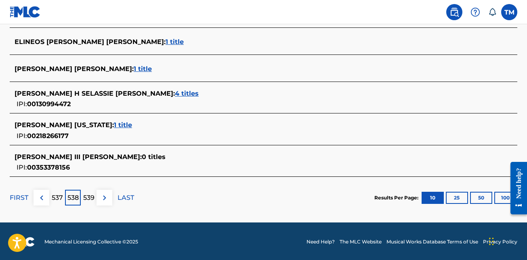
scroll to position [363, 0]
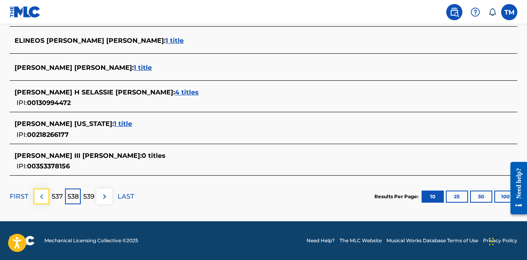
click at [38, 201] on img at bounding box center [42, 197] width 10 height 10
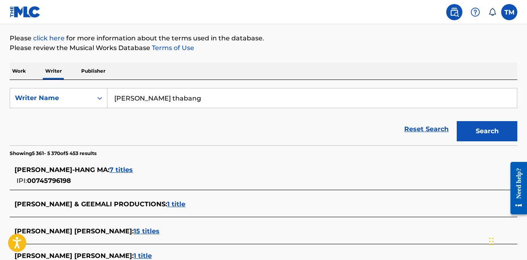
scroll to position [81, 0]
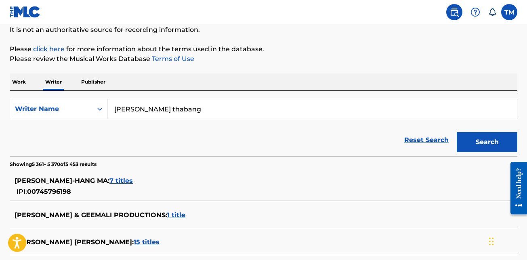
click at [21, 81] on p "Work" at bounding box center [19, 81] width 19 height 17
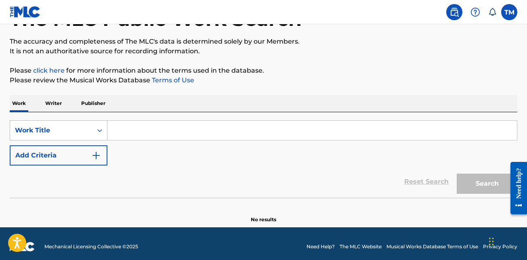
click at [86, 141] on div "Work Title" at bounding box center [59, 130] width 98 height 20
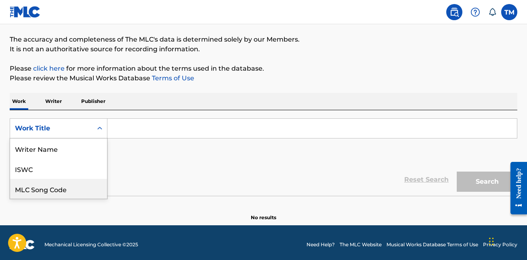
scroll to position [40, 0]
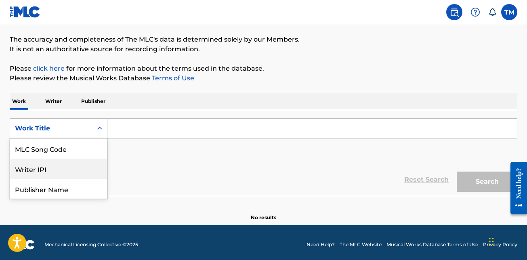
click at [139, 162] on div "SearchWithCriteriaa58da63e-03de-4b12-8077-601f6d6a4a08 8 results available. Use…" at bounding box center [264, 140] width 508 height 45
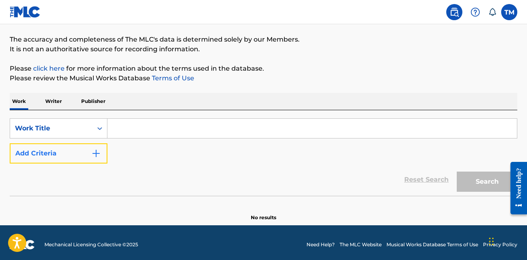
click at [69, 155] on button "Add Criteria" at bounding box center [59, 153] width 98 height 20
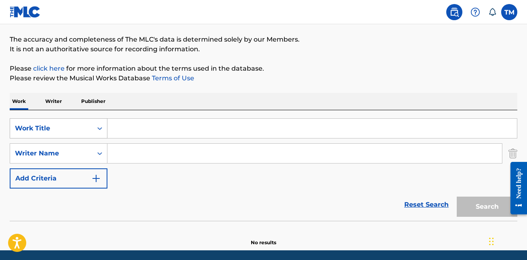
click at [98, 131] on icon "Search Form" at bounding box center [100, 128] width 8 height 8
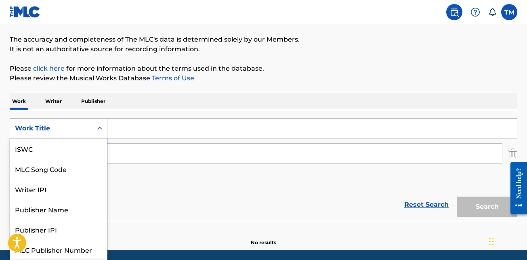
scroll to position [20, 0]
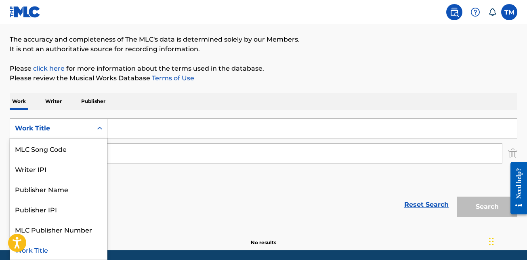
click at [42, 245] on div "Work Title" at bounding box center [58, 249] width 97 height 20
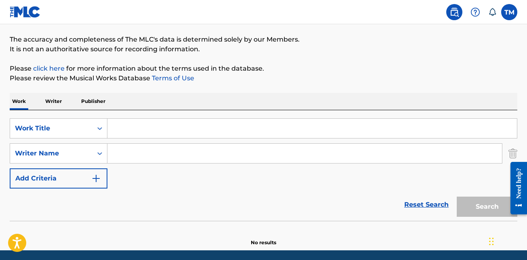
click at [143, 130] on input "Search Form" at bounding box center [311, 128] width 409 height 19
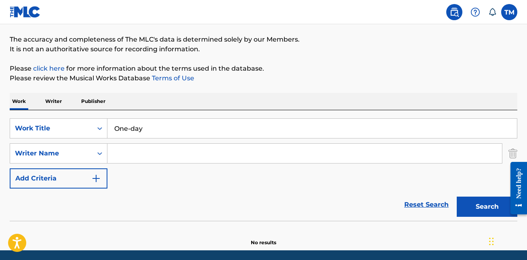
type input "One-day"
click at [138, 158] on input "Search Form" at bounding box center [304, 153] width 395 height 19
type input "t"
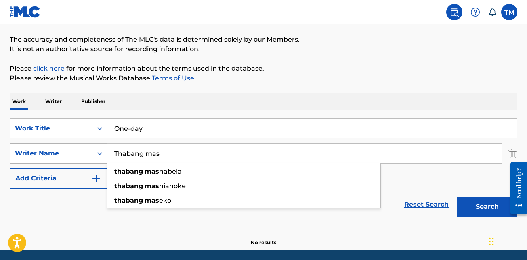
type input "Thabang mas"
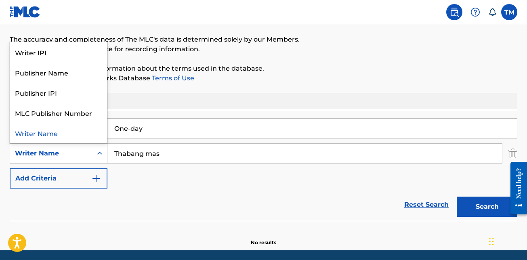
click at [97, 151] on icon "Search Form" at bounding box center [100, 153] width 8 height 8
click at [53, 134] on div "Writer Name" at bounding box center [58, 133] width 97 height 20
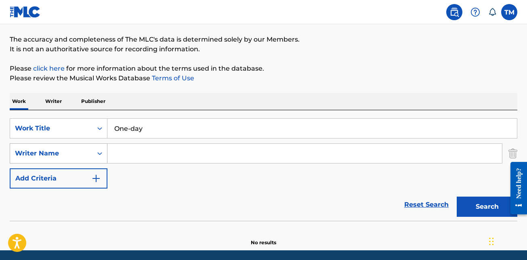
click at [100, 153] on icon "Search Form" at bounding box center [100, 153] width 8 height 8
click at [512, 151] on img "Search Form" at bounding box center [512, 153] width 9 height 20
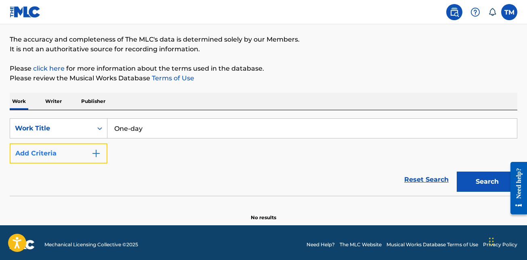
click at [98, 155] on img "Search Form" at bounding box center [96, 154] width 10 height 10
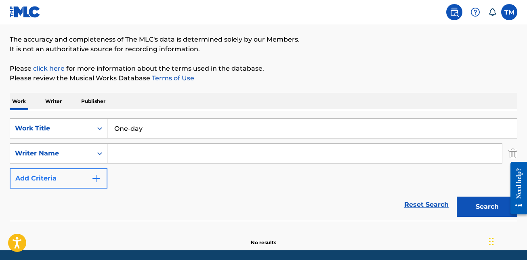
click at [98, 155] on icon "Search Form" at bounding box center [100, 153] width 8 height 8
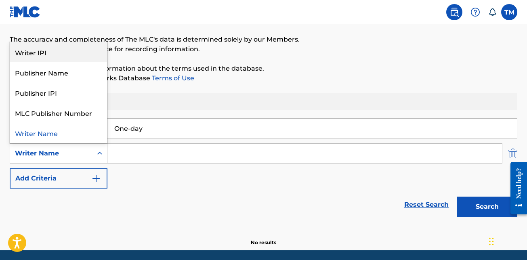
click at [514, 147] on img "Search Form" at bounding box center [512, 153] width 9 height 20
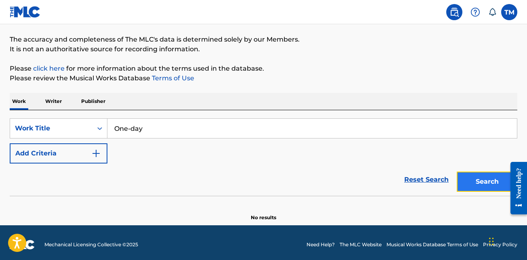
click at [464, 185] on button "Search" at bounding box center [487, 182] width 61 height 20
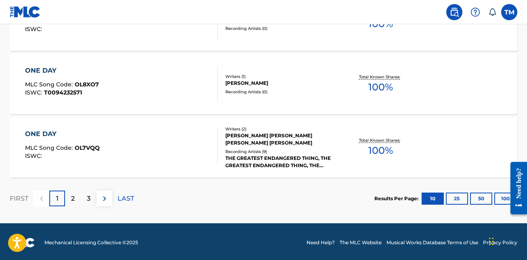
scroll to position [729, 0]
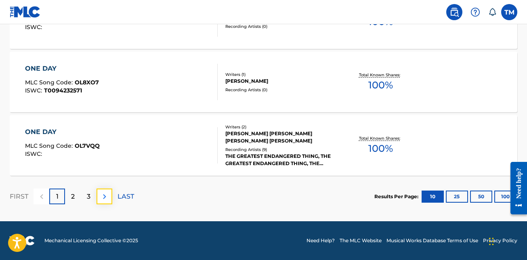
click at [109, 197] on img at bounding box center [105, 197] width 10 height 10
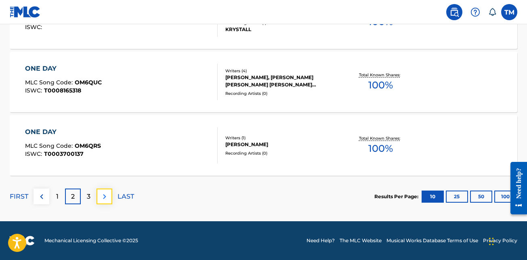
click at [106, 197] on img at bounding box center [105, 197] width 10 height 10
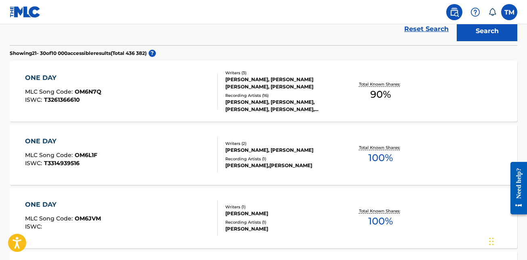
scroll to position [204, 0]
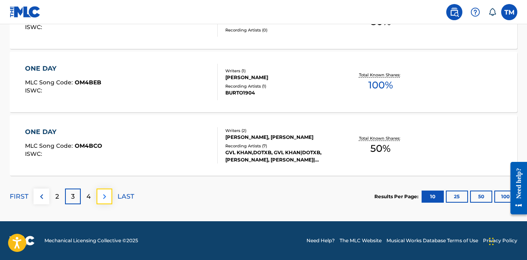
click at [101, 197] on img at bounding box center [105, 197] width 10 height 10
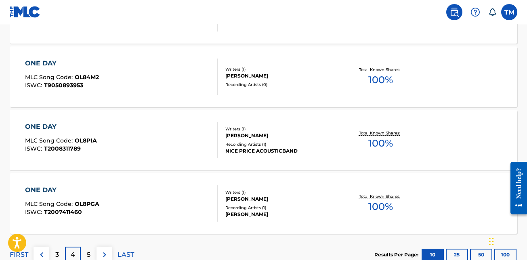
scroll to position [729, 0]
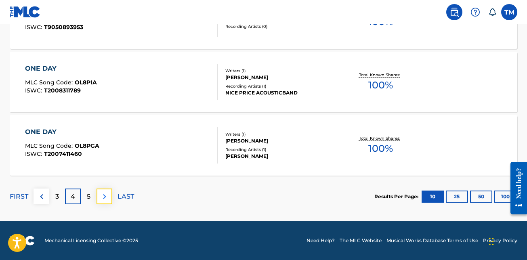
click at [106, 198] on img at bounding box center [105, 197] width 10 height 10
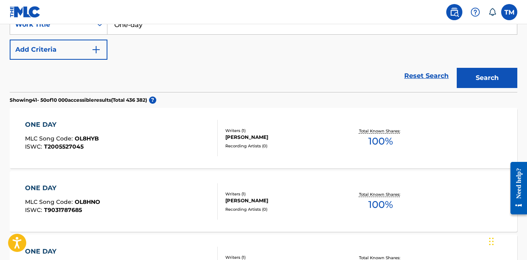
scroll to position [82, 0]
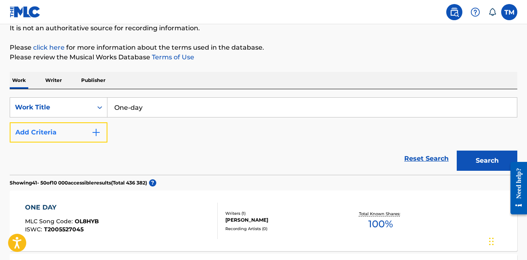
click at [95, 136] on img "Search Form" at bounding box center [96, 133] width 10 height 10
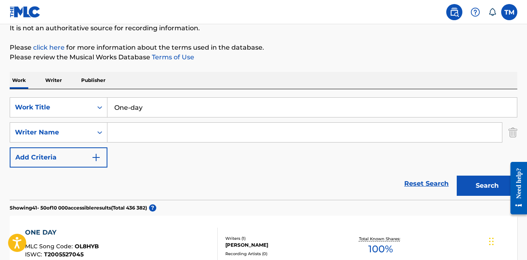
click at [143, 133] on input "Search Form" at bounding box center [304, 132] width 395 height 19
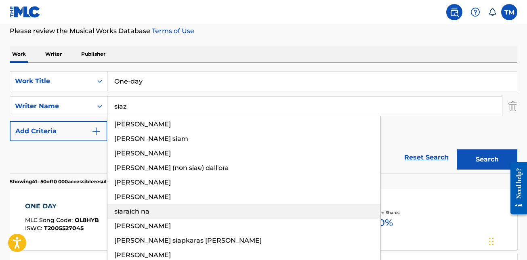
scroll to position [123, 0]
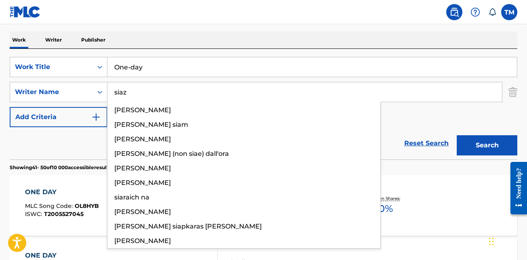
type input "siaz"
click at [403, 116] on div "SearchWithCriteria44d83b3b-8199-4099-9ad5-c761d0b0d193 Work Title One-day Searc…" at bounding box center [264, 92] width 508 height 70
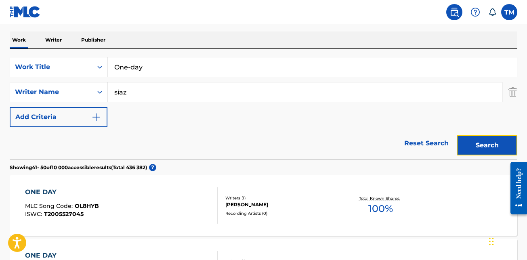
click at [489, 141] on button "Search" at bounding box center [487, 145] width 61 height 20
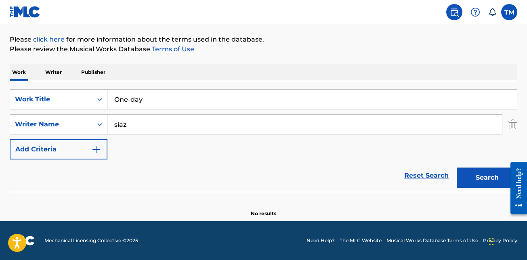
scroll to position [50, 0]
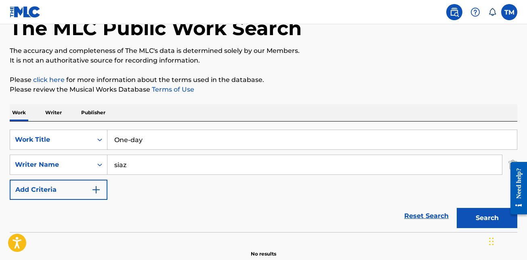
drag, startPoint x: 146, startPoint y: 160, endPoint x: 108, endPoint y: 159, distance: 37.6
click at [108, 159] on input "siaz" at bounding box center [304, 164] width 395 height 19
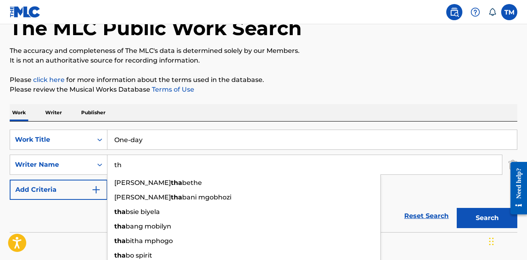
type input "t"
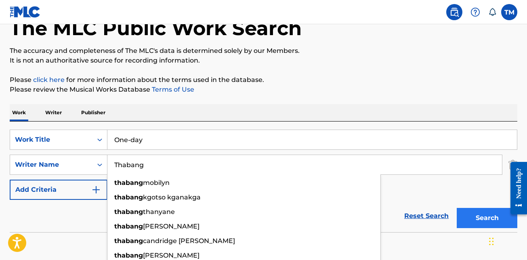
type input "Thabang"
click at [477, 212] on button "Search" at bounding box center [487, 218] width 61 height 20
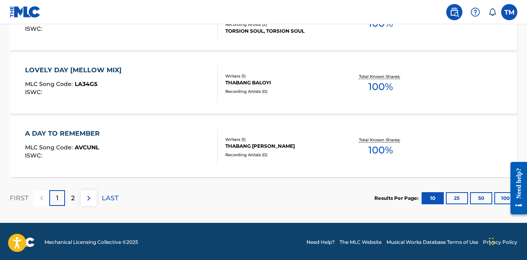
scroll to position [754, 0]
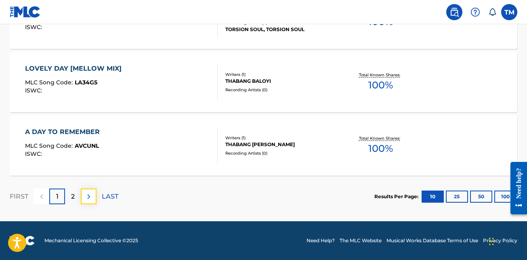
click at [89, 200] on img at bounding box center [89, 197] width 10 height 10
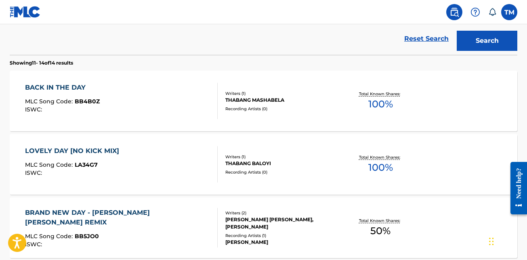
scroll to position [131, 0]
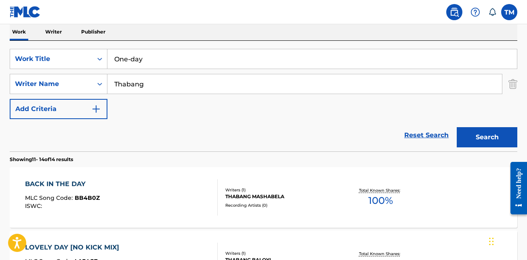
drag, startPoint x: 160, startPoint y: 61, endPoint x: 115, endPoint y: 60, distance: 44.0
click at [115, 60] on input "One-day" at bounding box center [311, 58] width 409 height 19
click at [457, 127] on button "Search" at bounding box center [487, 137] width 61 height 20
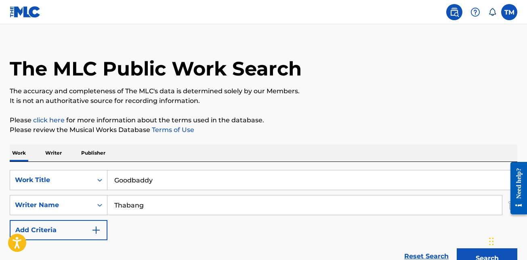
scroll to position [90, 0]
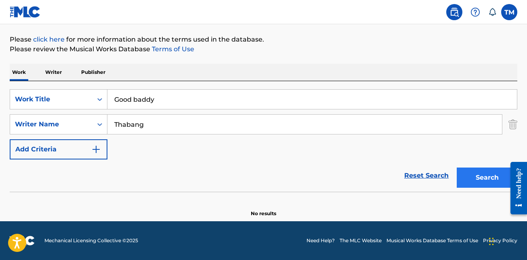
type input "Good baddy"
click at [467, 177] on button "Search" at bounding box center [487, 178] width 61 height 20
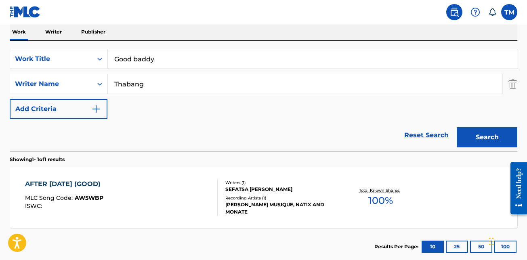
scroll to position [50, 0]
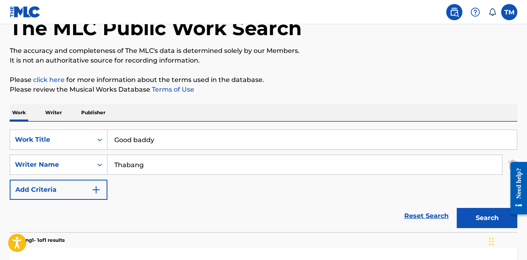
drag, startPoint x: 143, startPoint y: 163, endPoint x: 115, endPoint y: 166, distance: 28.0
click at [115, 166] on input "Thabang" at bounding box center [304, 164] width 395 height 19
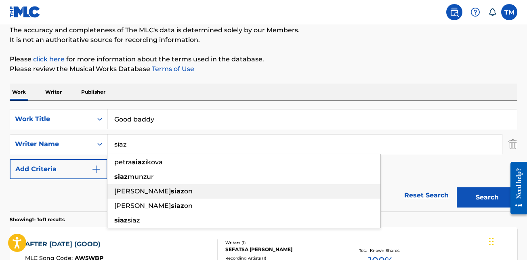
scroll to position [90, 0]
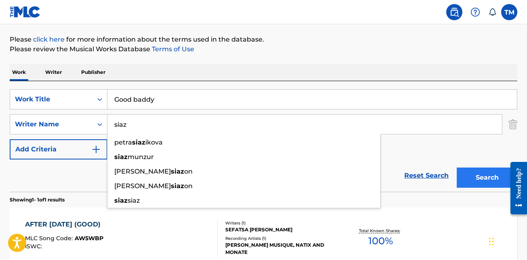
type input "siaz"
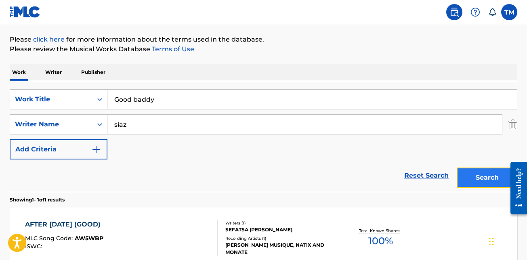
click at [470, 173] on button "Search" at bounding box center [487, 178] width 61 height 20
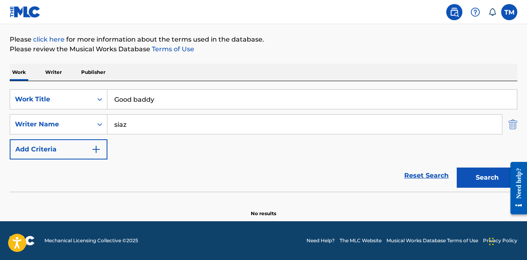
click at [515, 120] on img "Search Form" at bounding box center [512, 124] width 9 height 20
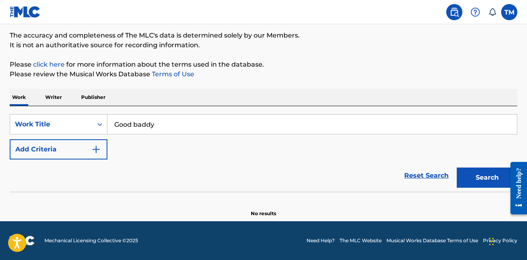
scroll to position [65, 0]
drag, startPoint x: 461, startPoint y: 182, endPoint x: 443, endPoint y: 177, distance: 18.8
click at [461, 182] on button "Search" at bounding box center [487, 178] width 61 height 20
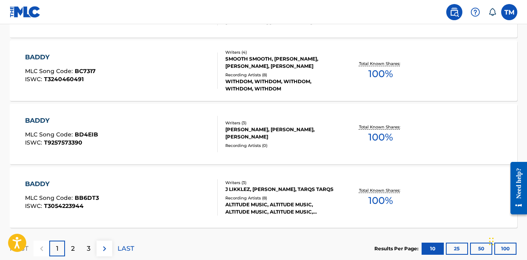
scroll to position [729, 0]
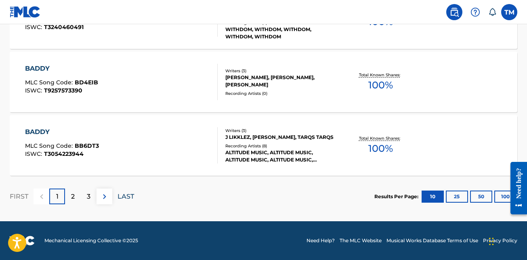
click at [122, 195] on p "LAST" at bounding box center [126, 197] width 17 height 10
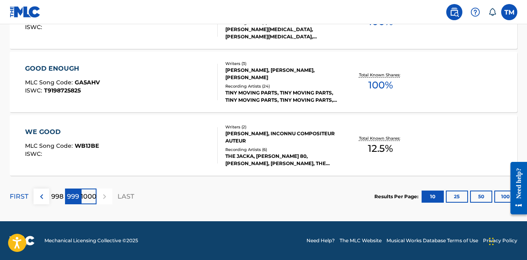
click at [69, 192] on p "999" at bounding box center [73, 197] width 12 height 10
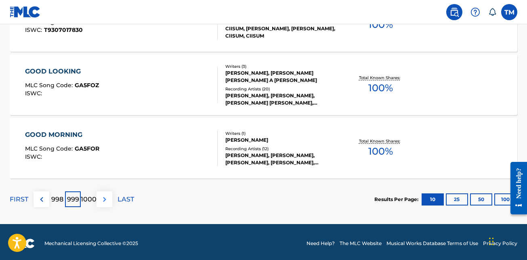
scroll to position [727, 0]
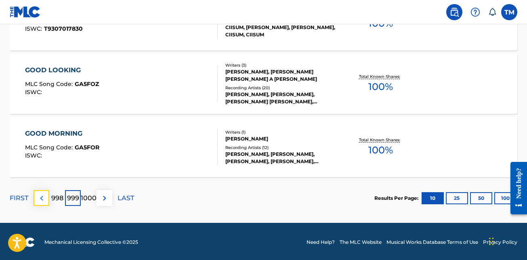
click at [38, 198] on img at bounding box center [42, 198] width 10 height 10
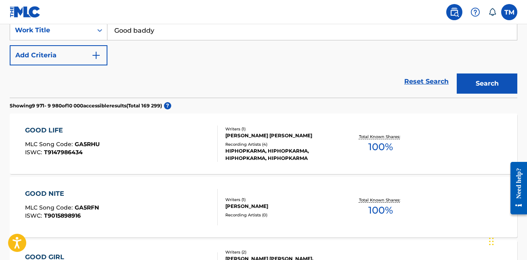
scroll to position [121, 0]
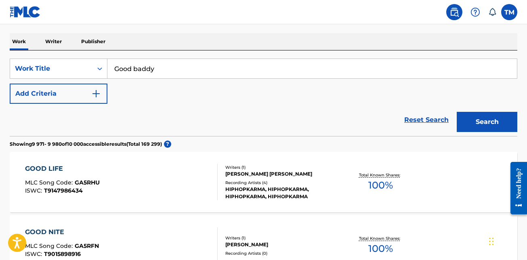
click at [133, 69] on input "Good baddy" at bounding box center [311, 68] width 409 height 19
click at [486, 119] on button "Search" at bounding box center [487, 122] width 61 height 20
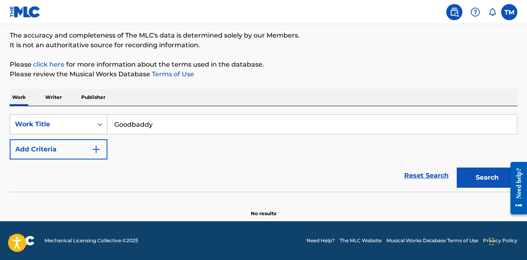
scroll to position [65, 0]
click at [130, 125] on input "Goodbaddy" at bounding box center [311, 124] width 409 height 19
type input "Good baddy"
click at [489, 172] on button "Search" at bounding box center [487, 178] width 61 height 20
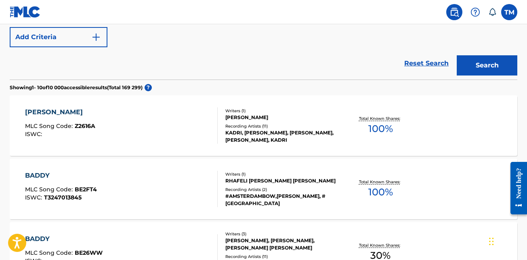
scroll to position [187, 0]
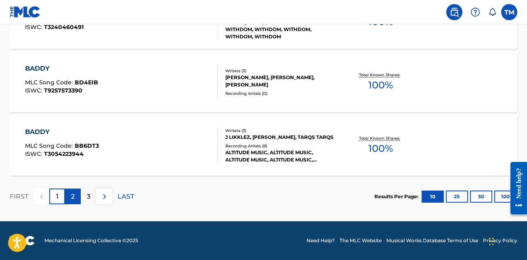
click at [72, 199] on p "2" at bounding box center [73, 197] width 4 height 10
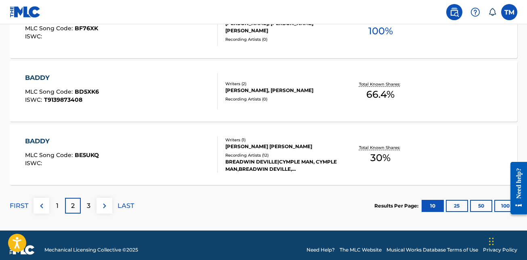
scroll to position [729, 0]
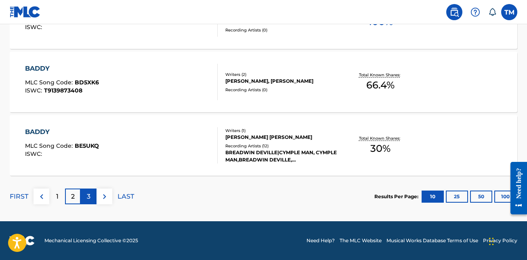
click at [90, 193] on p "3" at bounding box center [89, 197] width 4 height 10
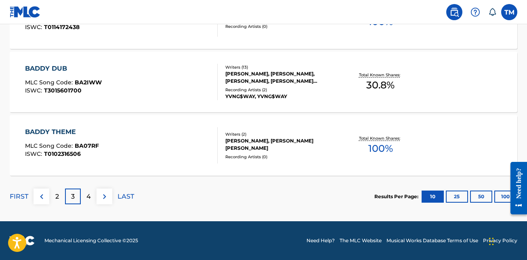
click at [88, 206] on div "FIRST 2 3 4 LAST" at bounding box center [72, 197] width 124 height 42
click at [86, 198] on p "4" at bounding box center [88, 197] width 4 height 10
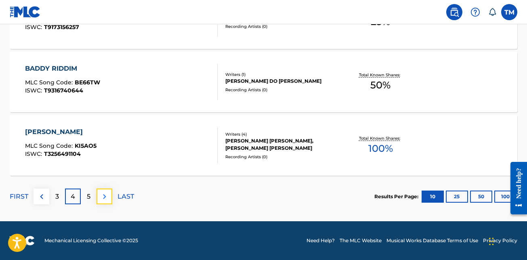
click at [100, 196] on img at bounding box center [105, 197] width 10 height 10
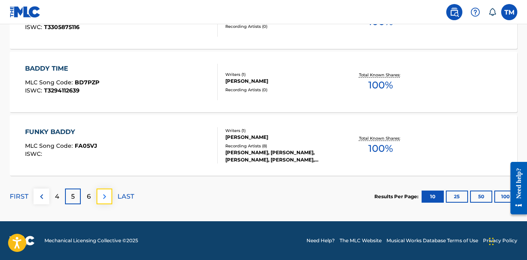
click at [103, 199] on img at bounding box center [105, 197] width 10 height 10
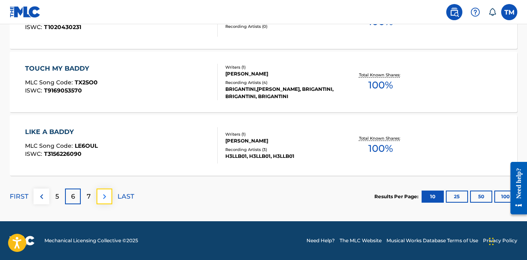
click at [101, 199] on img at bounding box center [105, 197] width 10 height 10
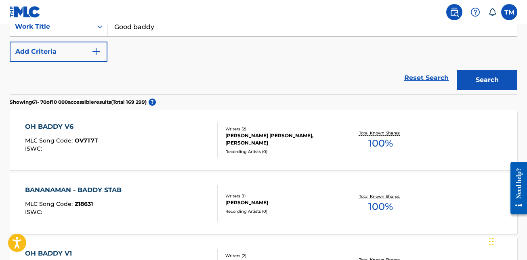
scroll to position [2, 0]
